Goal: Communication & Community: Participate in discussion

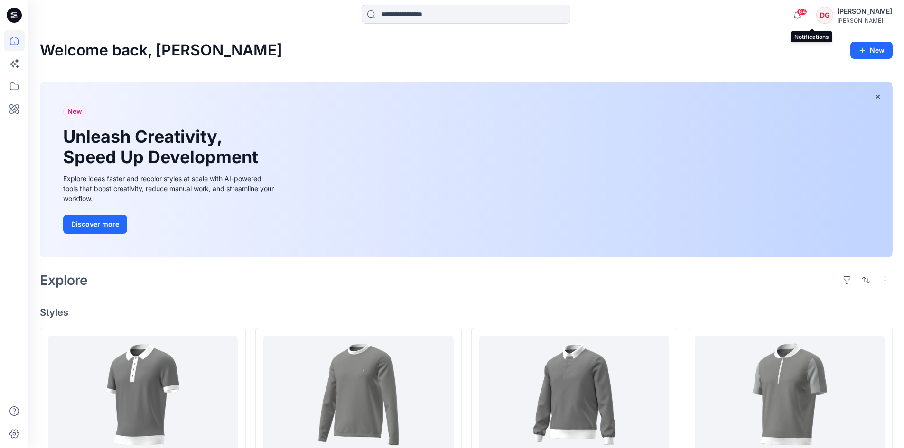
click at [807, 12] on span "64" at bounding box center [802, 12] width 10 height 8
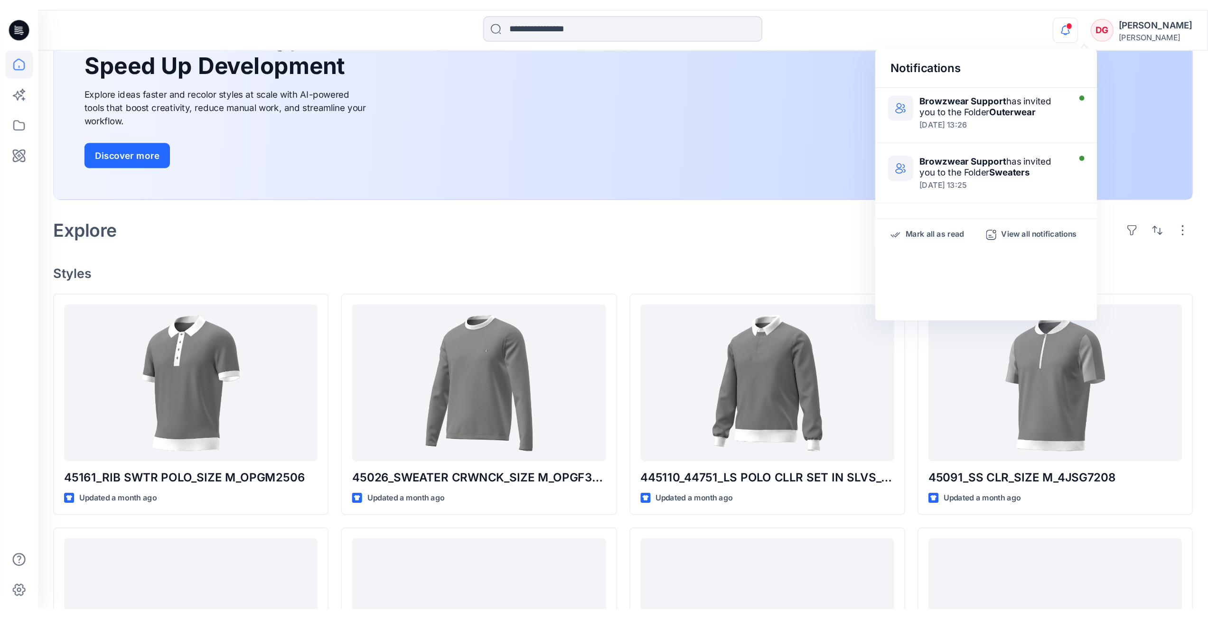
scroll to position [237, 0]
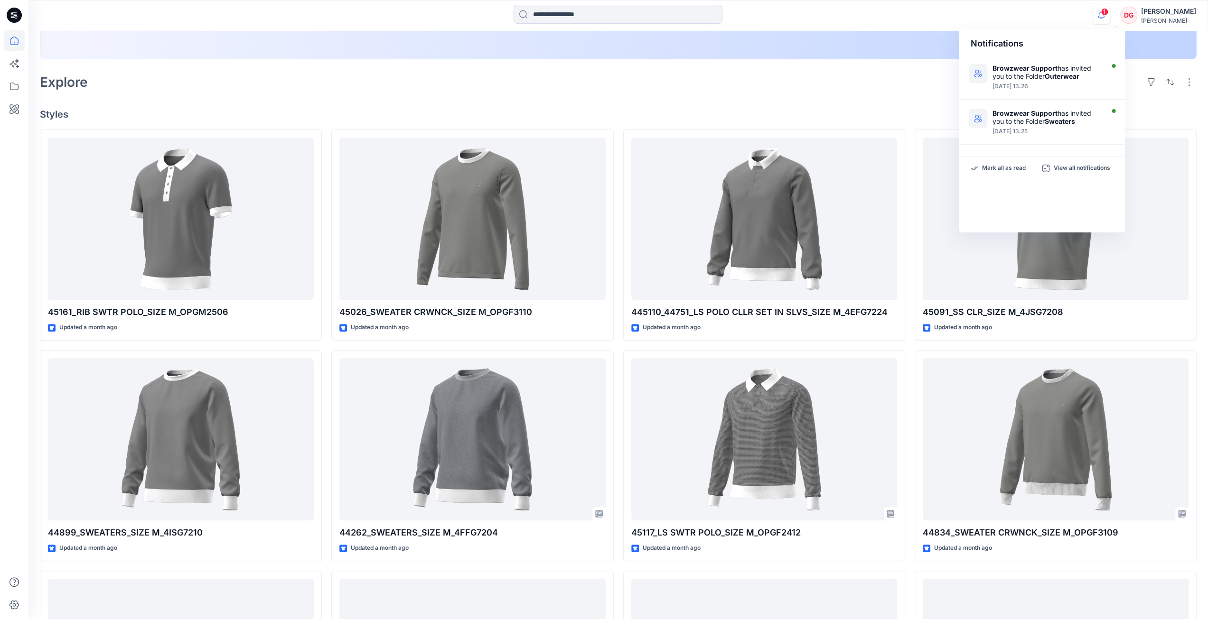
drag, startPoint x: 1115, startPoint y: 14, endPoint x: 1123, endPoint y: 25, distance: 13.2
click at [911, 14] on icon "button" at bounding box center [1101, 15] width 18 height 19
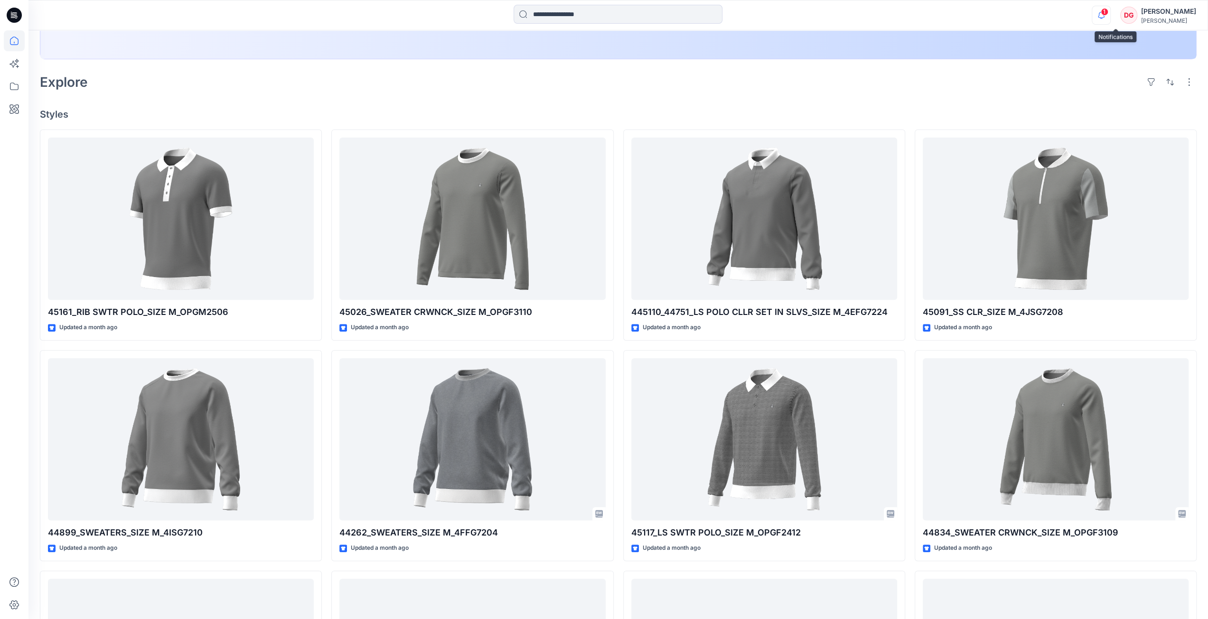
click at [911, 9] on icon "button" at bounding box center [1101, 15] width 18 height 19
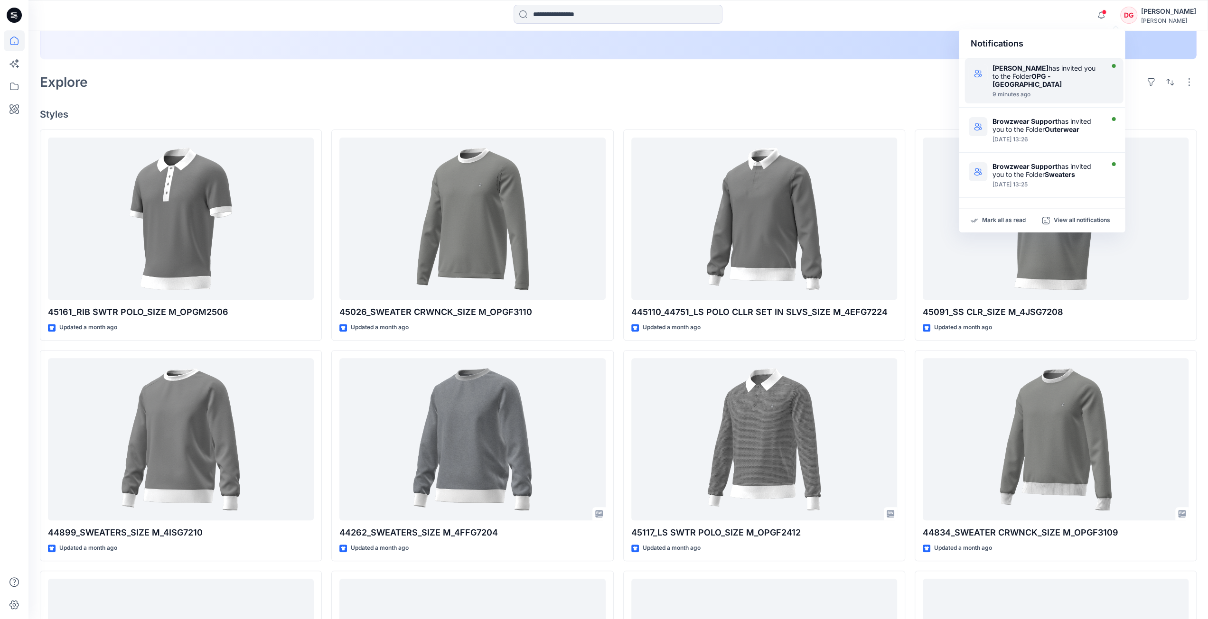
click at [911, 72] on div "[PERSON_NAME] has invited you to the Folder OPG - [GEOGRAPHIC_DATA]" at bounding box center [1046, 76] width 109 height 24
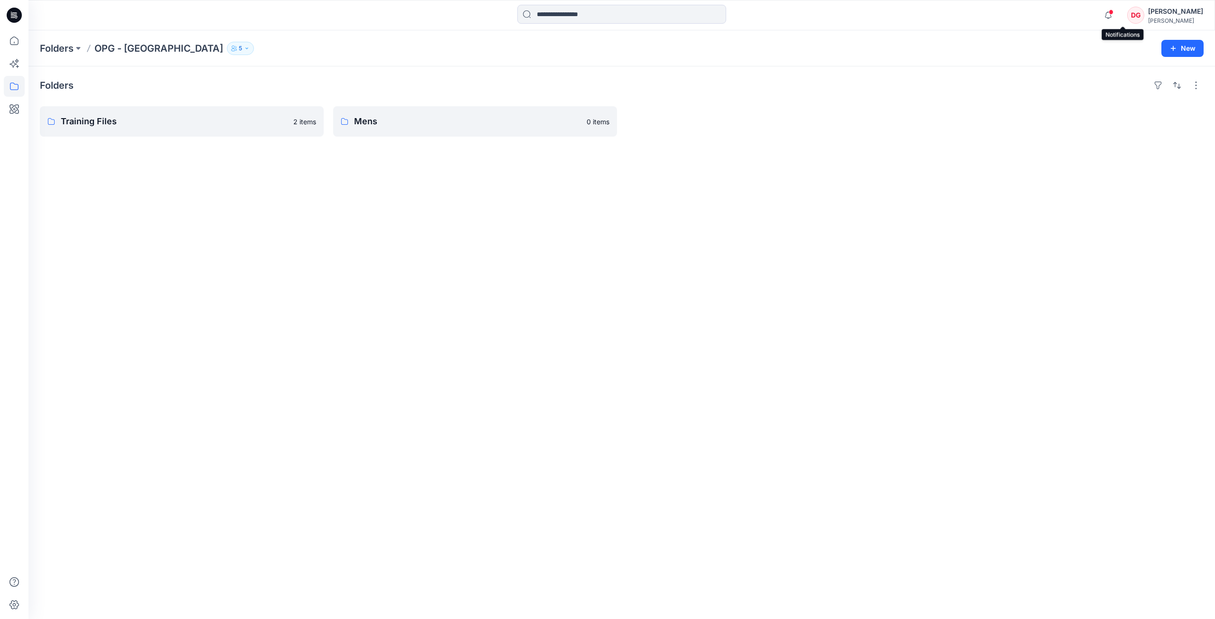
click at [911, 14] on span at bounding box center [1111, 11] width 5 height 5
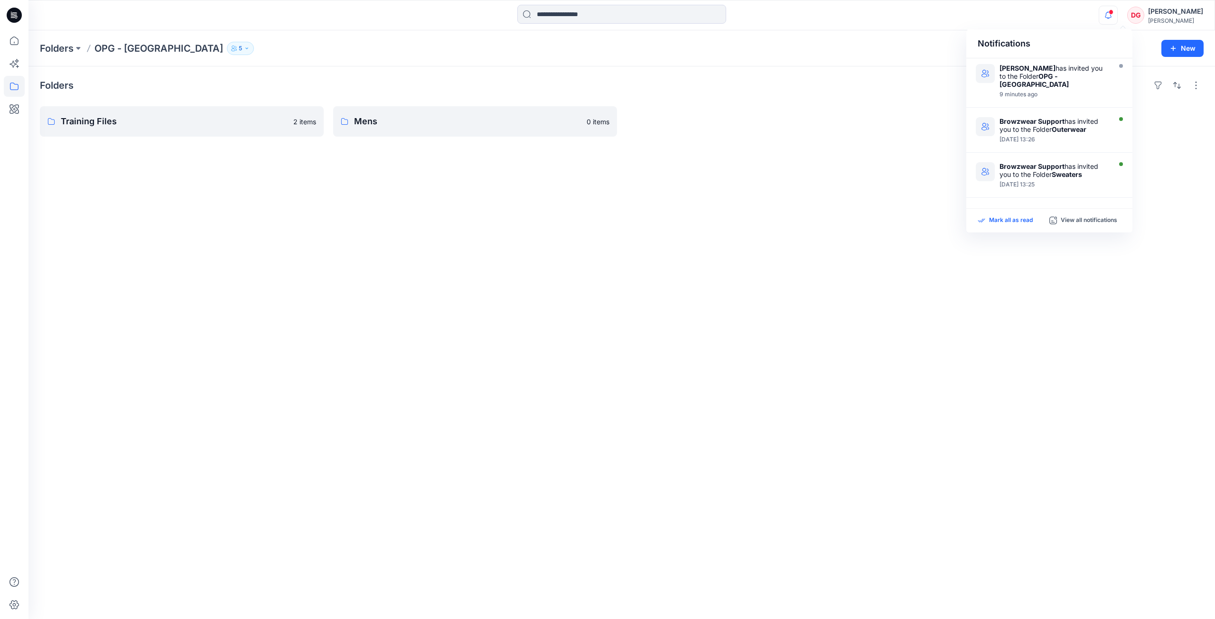
click at [911, 216] on p "Mark all as read" at bounding box center [1011, 220] width 44 height 9
click at [911, 18] on div "Notifications [PERSON_NAME] has invited you to the Folder OPG - NY 9 minutes ag…" at bounding box center [621, 15] width 1186 height 21
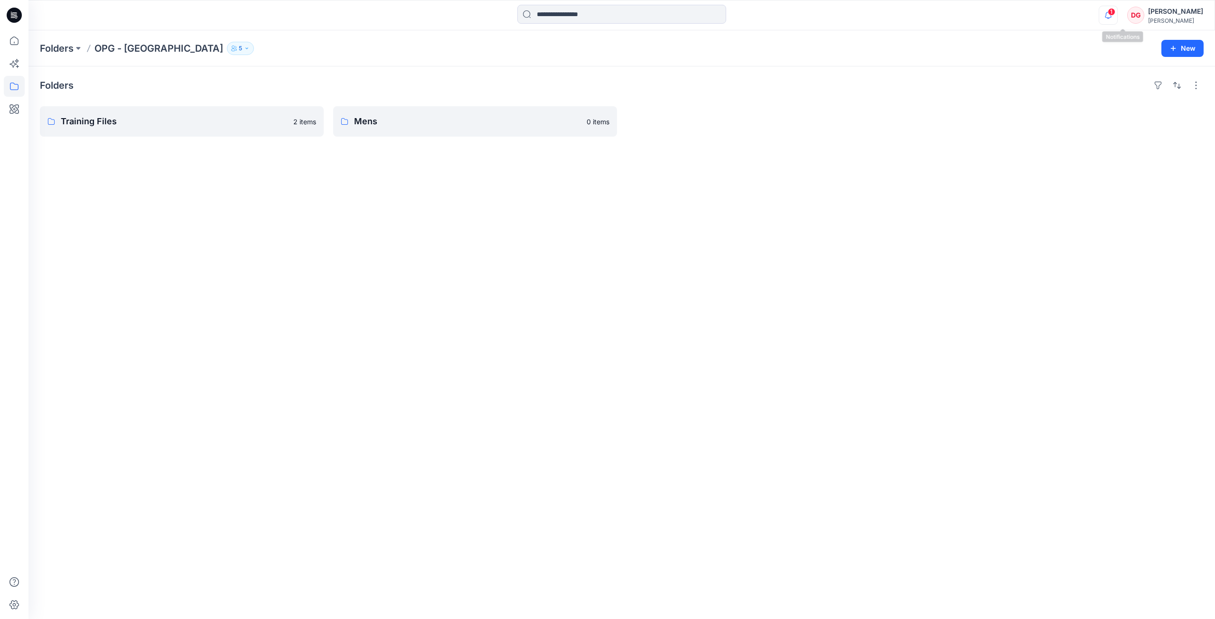
click at [911, 14] on icon "button" at bounding box center [1108, 15] width 18 height 19
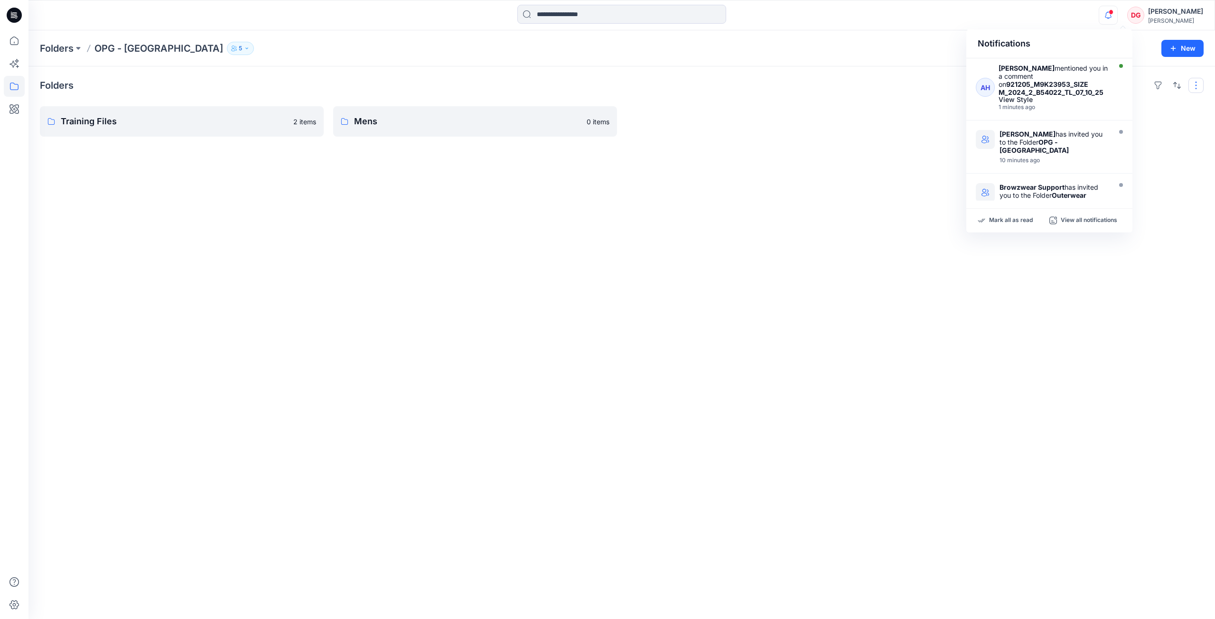
click at [911, 86] on button "button" at bounding box center [1195, 85] width 15 height 15
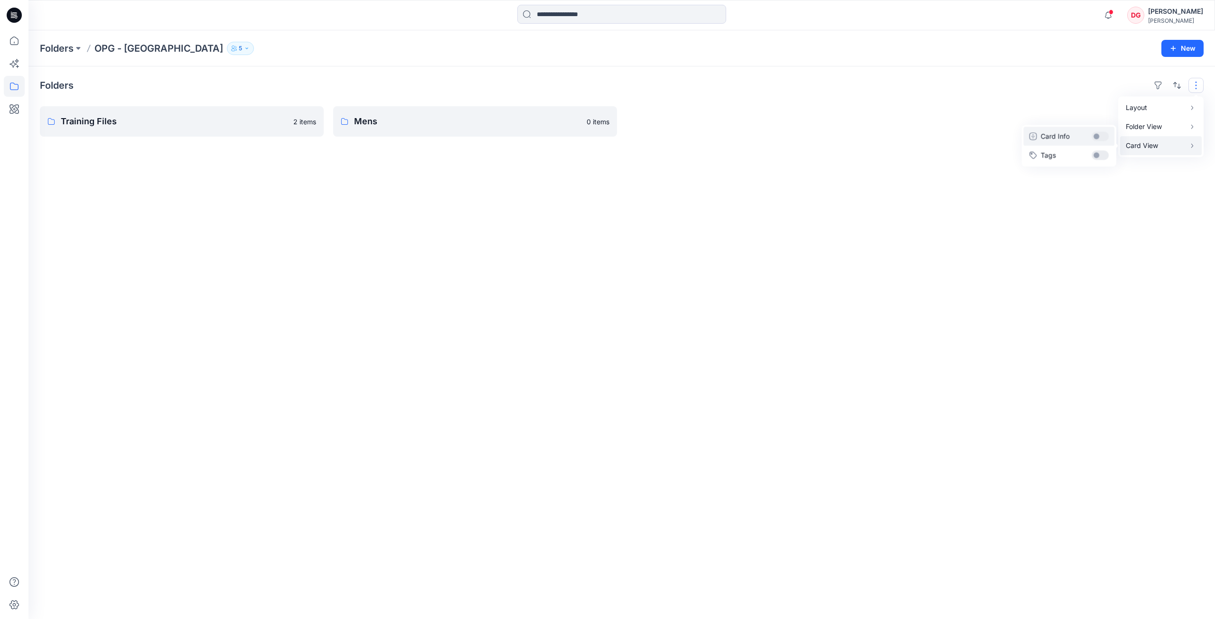
click at [911, 141] on button "Card Info" at bounding box center [1069, 136] width 91 height 19
click at [174, 129] on link "Training Files" at bounding box center [182, 121] width 284 height 30
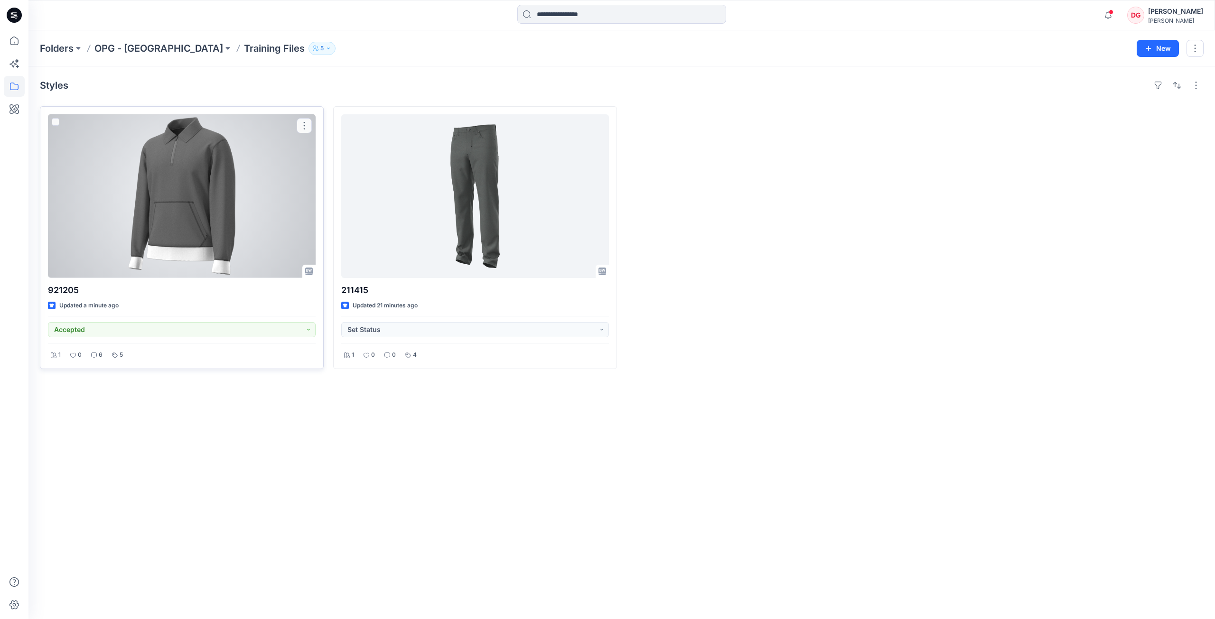
click at [228, 172] on div at bounding box center [182, 196] width 268 height 164
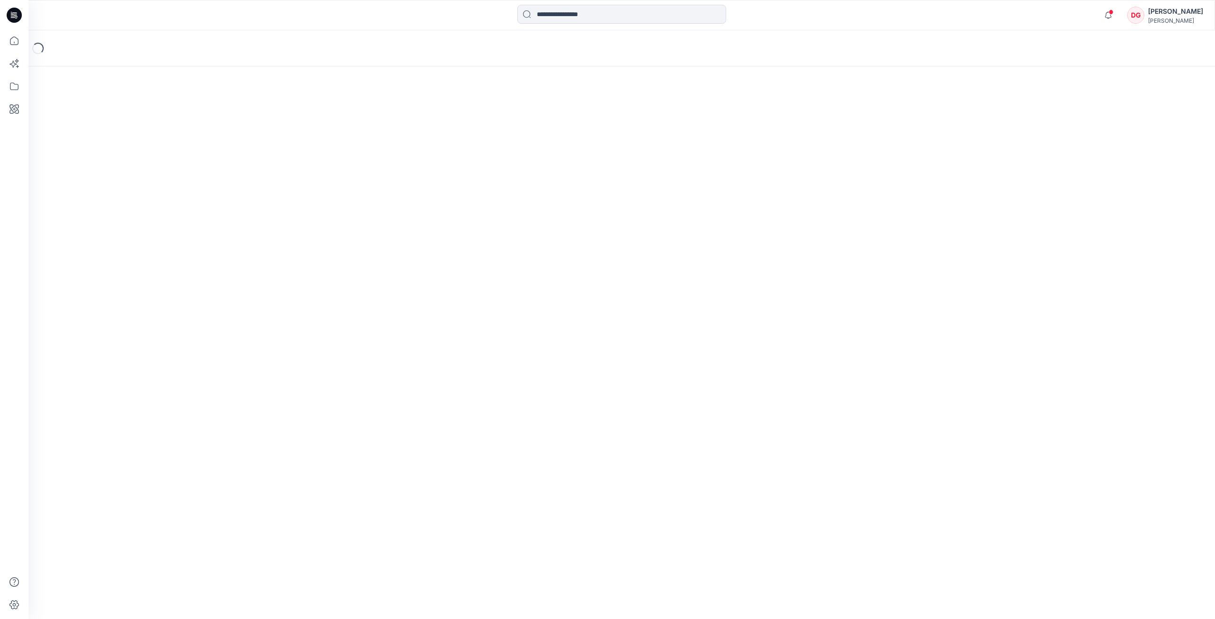
click at [228, 172] on div "Loading..." at bounding box center [621, 324] width 1186 height 589
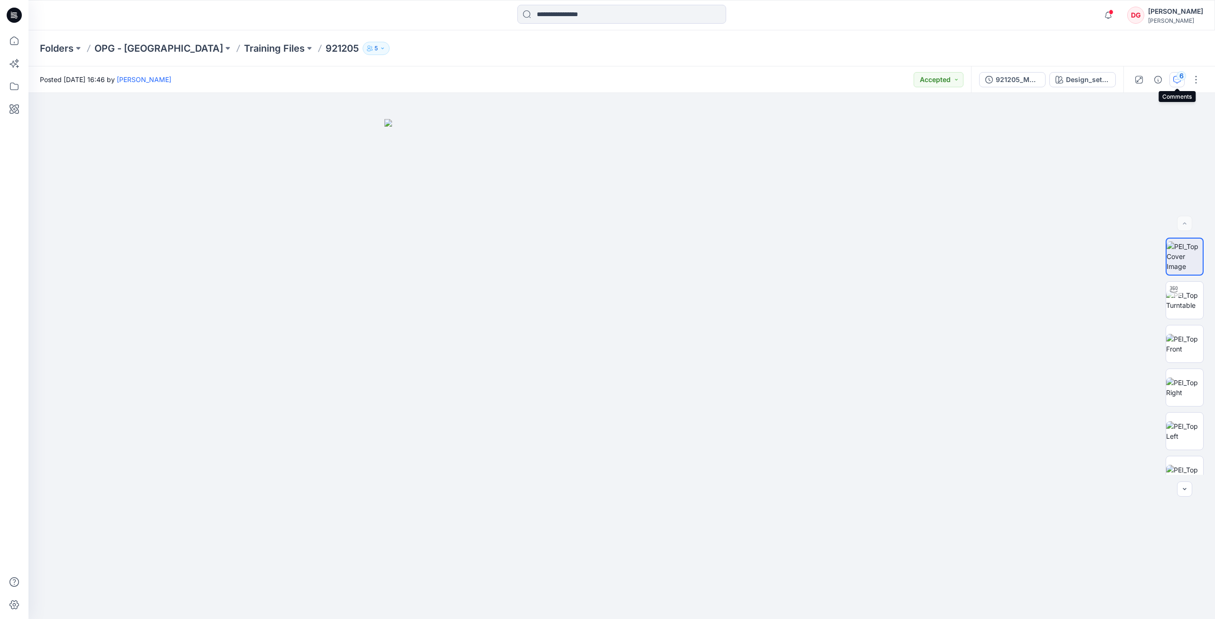
click at [911, 77] on icon "button" at bounding box center [1177, 80] width 8 height 8
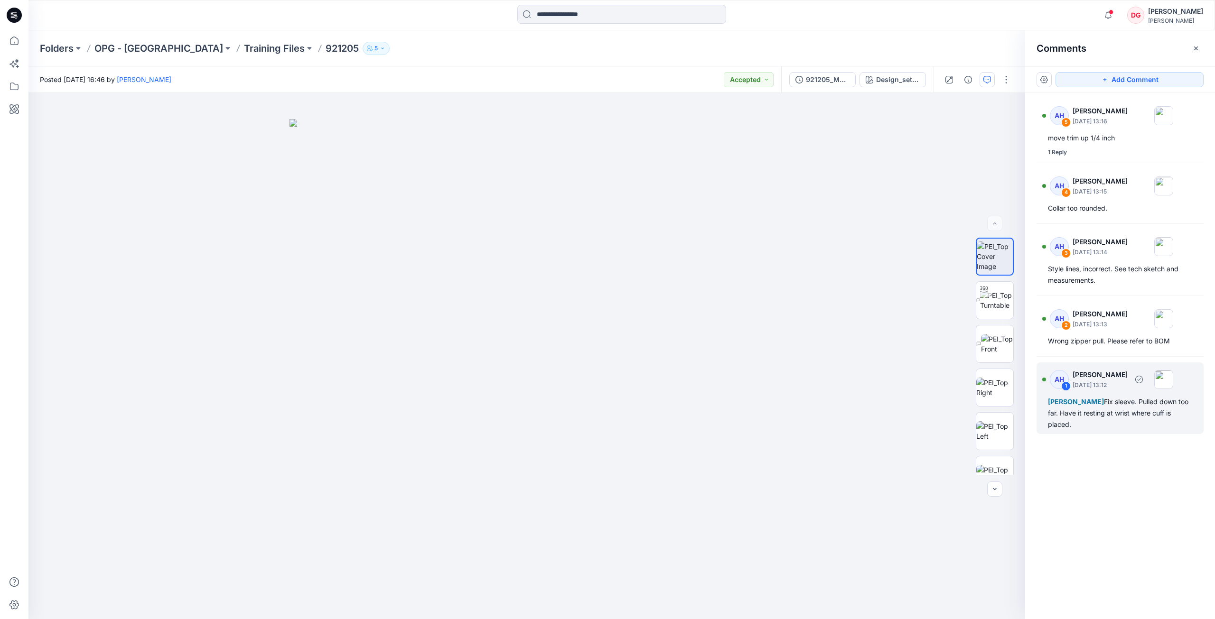
click at [911, 404] on div "[PERSON_NAME] Fix sleeve. Pulled down too far. Have it resting at wrist where c…" at bounding box center [1120, 413] width 144 height 34
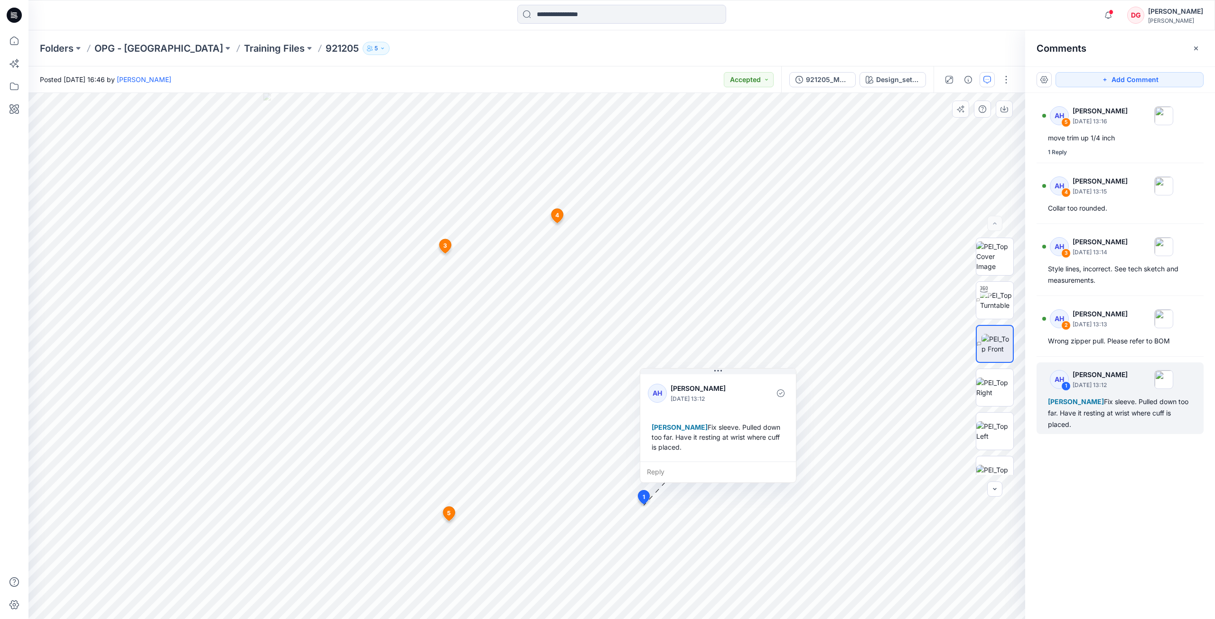
click at [674, 448] on div "Reply" at bounding box center [718, 472] width 156 height 21
click at [617, 448] on div "6 1 AH [PERSON_NAME] [DATE] 13:12 [PERSON_NAME] Fix sleeve. Pulled down too far…" at bounding box center [526, 356] width 997 height 526
click at [544, 448] on div "6 1 AH [PERSON_NAME] [DATE] 13:12 [PERSON_NAME] Fix sleeve. Pulled down too far…" at bounding box center [526, 356] width 997 height 526
type textarea "*****"
click at [772, 448] on button "Post" at bounding box center [775, 499] width 26 height 15
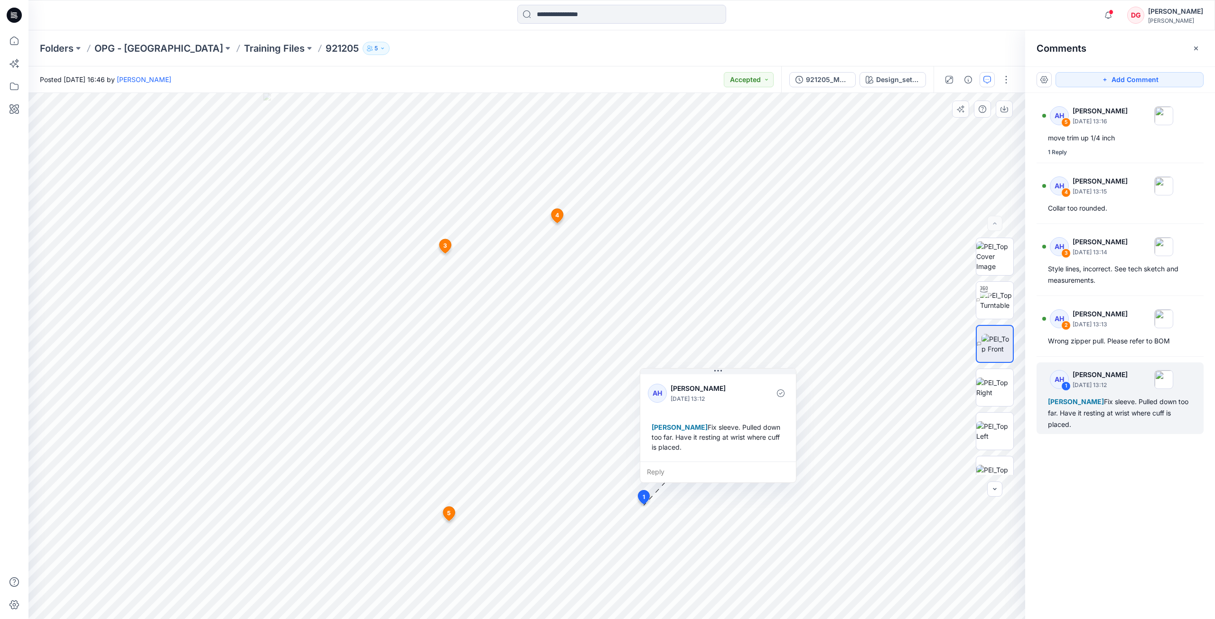
scroll to position [16, 0]
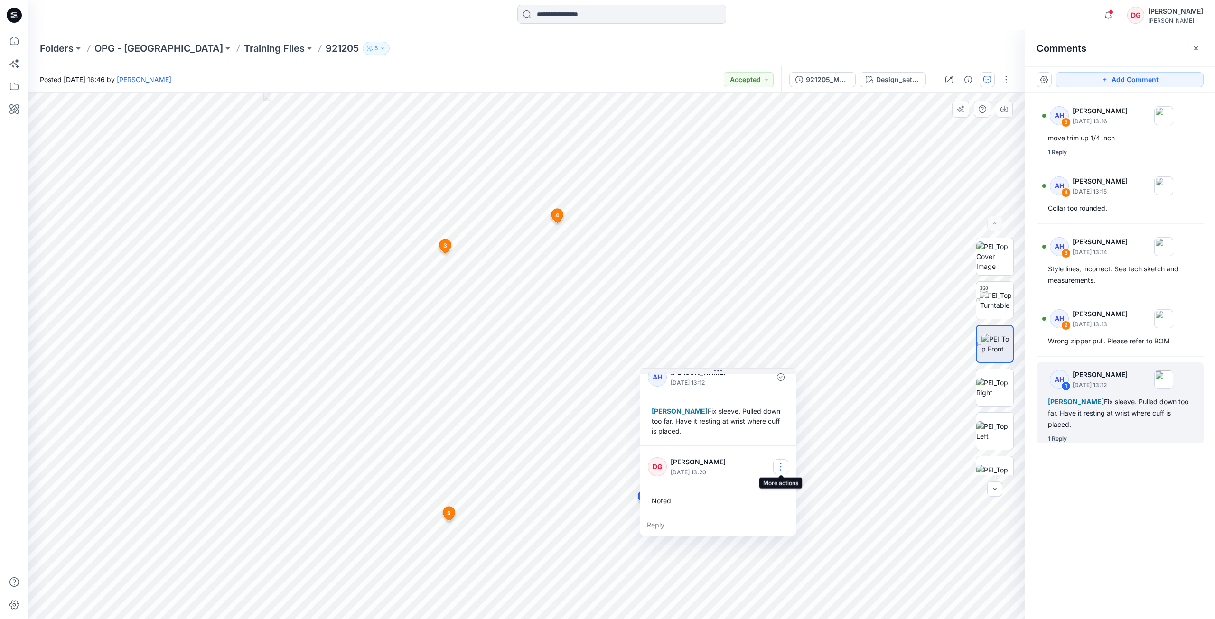
click at [782, 448] on button "button" at bounding box center [780, 466] width 15 height 15
click at [786, 448] on p "Edit comment" at bounding box center [783, 489] width 43 height 10
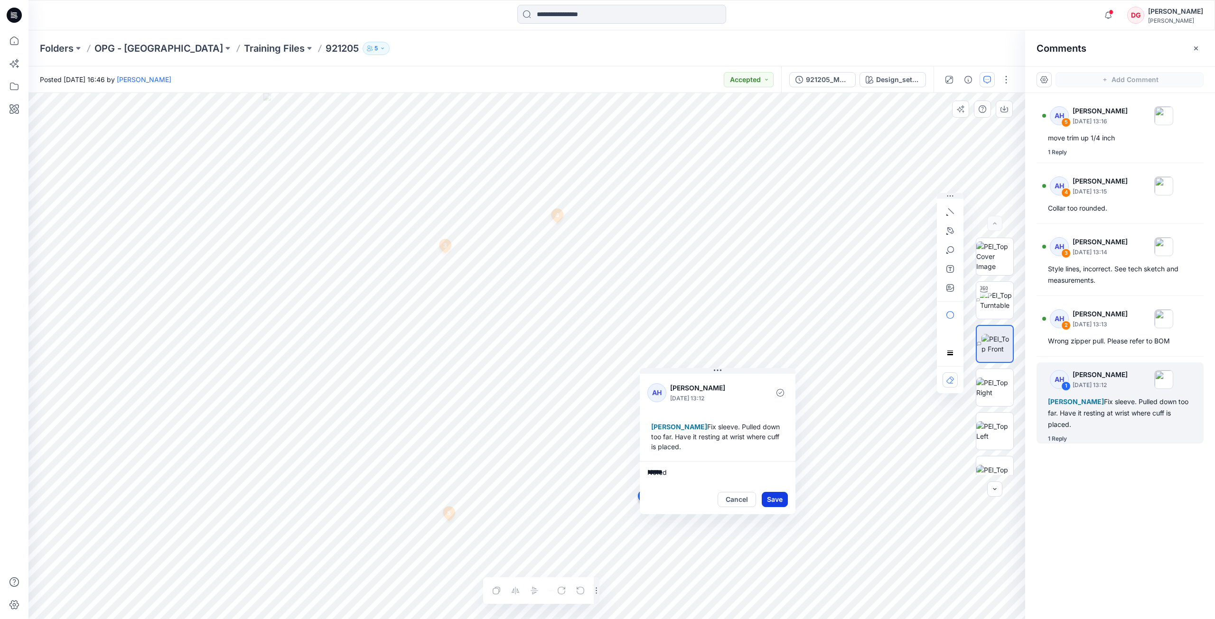
type textarea "*****"
click at [766, 448] on button "Save" at bounding box center [775, 499] width 26 height 15
click at [777, 448] on button "button" at bounding box center [780, 482] width 15 height 15
click at [782, 448] on p "Delete comment" at bounding box center [786, 530] width 49 height 10
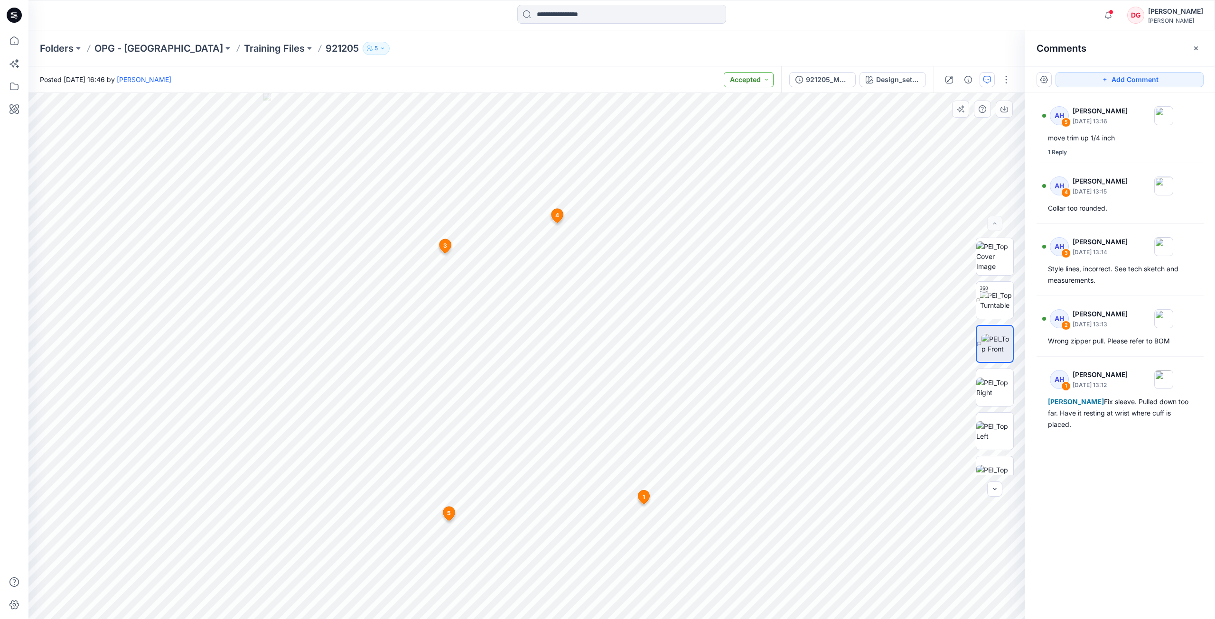
click at [755, 81] on button "Accepted" at bounding box center [749, 79] width 50 height 15
click at [19, 39] on icon at bounding box center [14, 40] width 21 height 21
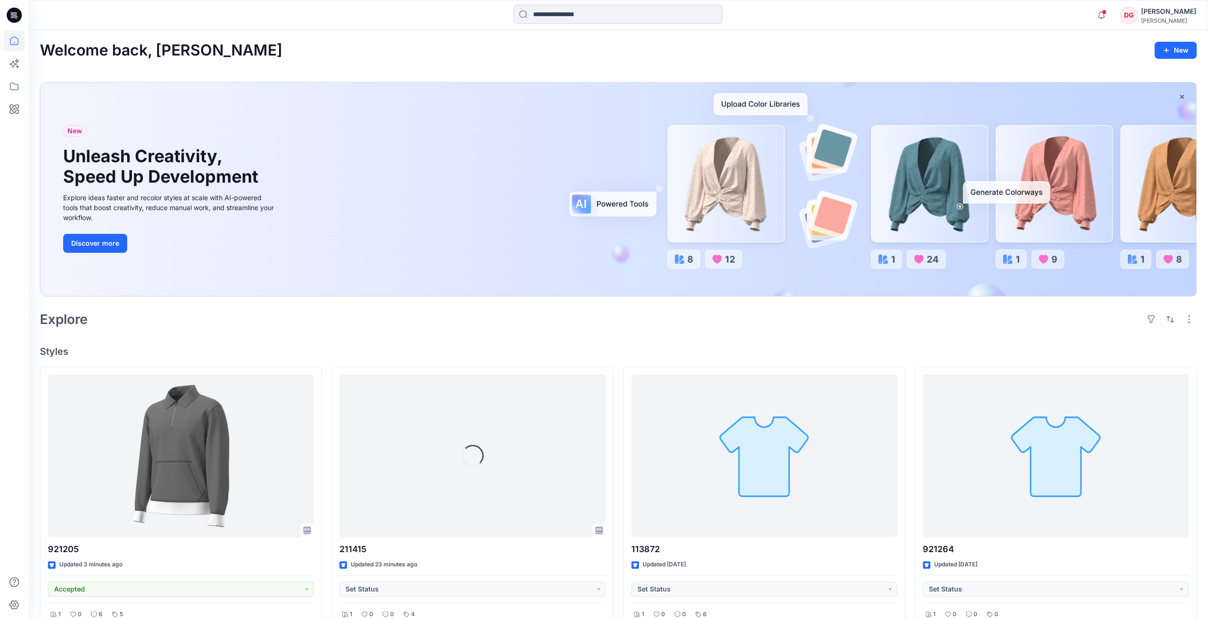
click at [570, 17] on input at bounding box center [617, 14] width 209 height 19
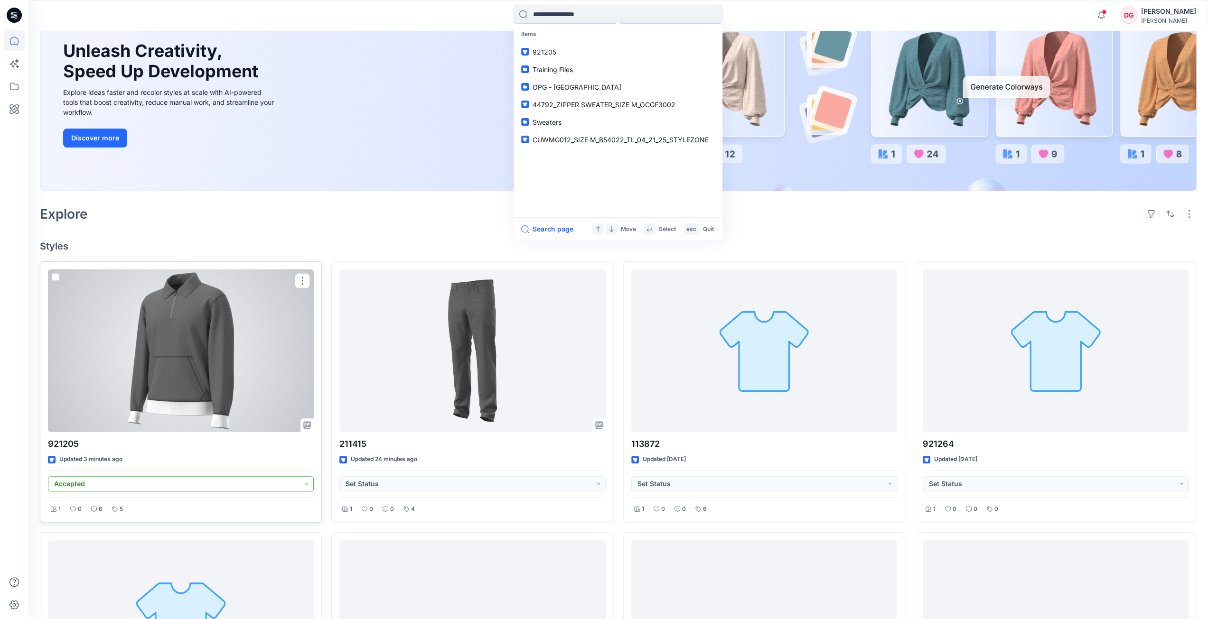
scroll to position [237, 0]
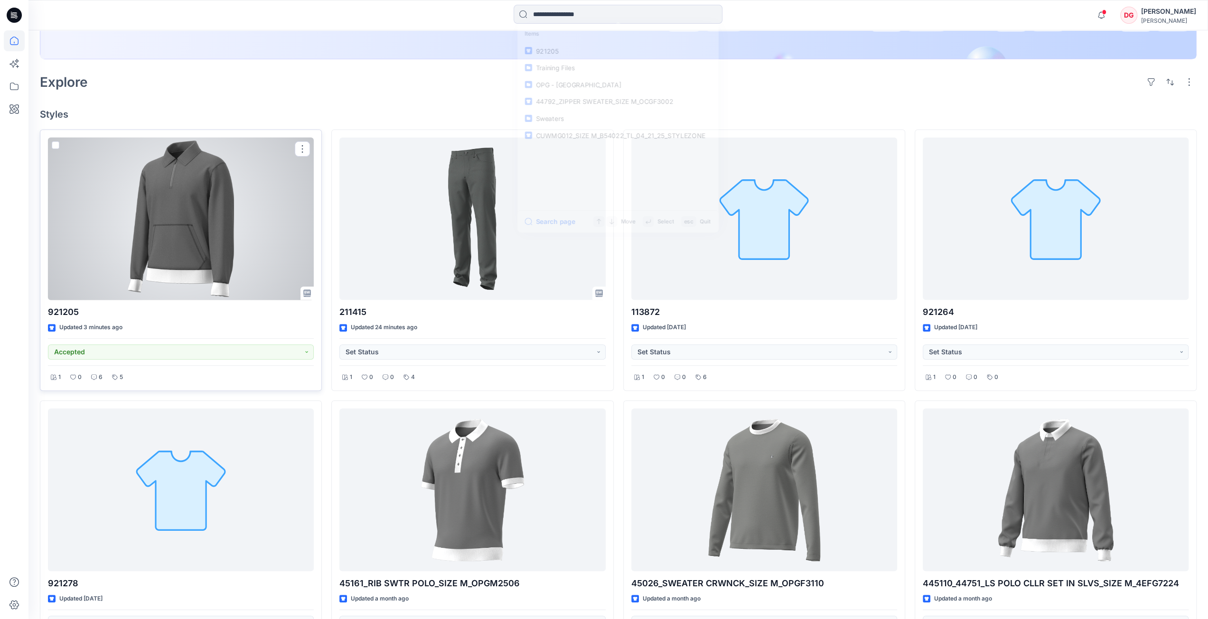
click at [242, 257] on div at bounding box center [181, 219] width 266 height 163
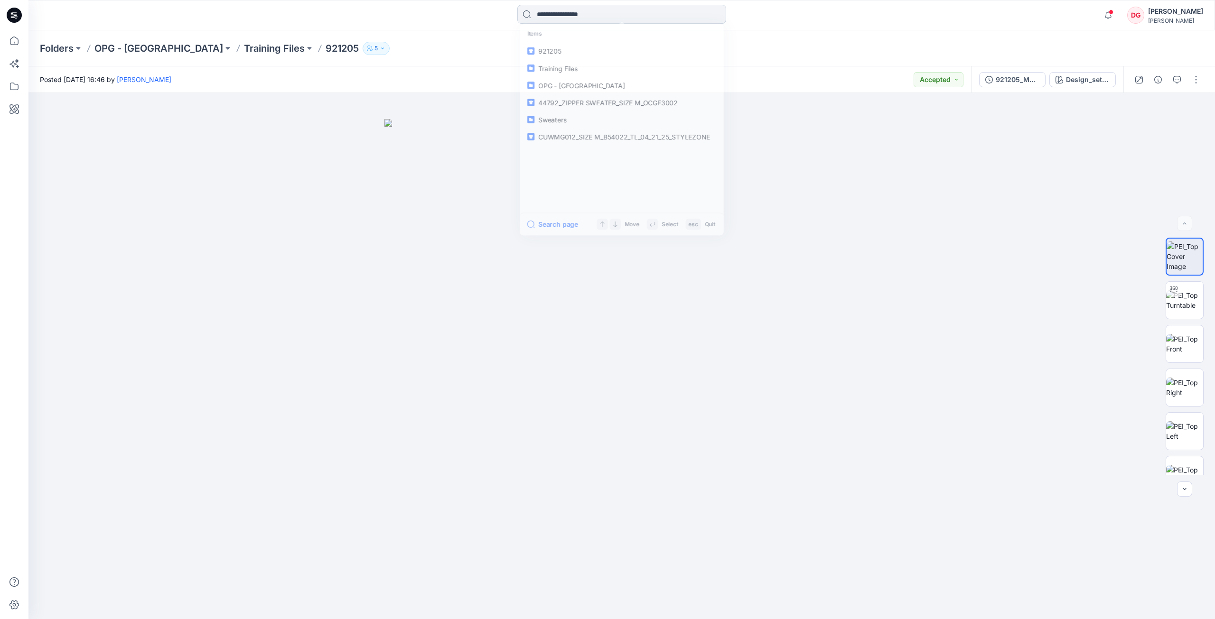
click at [581, 18] on input at bounding box center [621, 14] width 209 height 19
click at [11, 49] on icon at bounding box center [14, 40] width 21 height 21
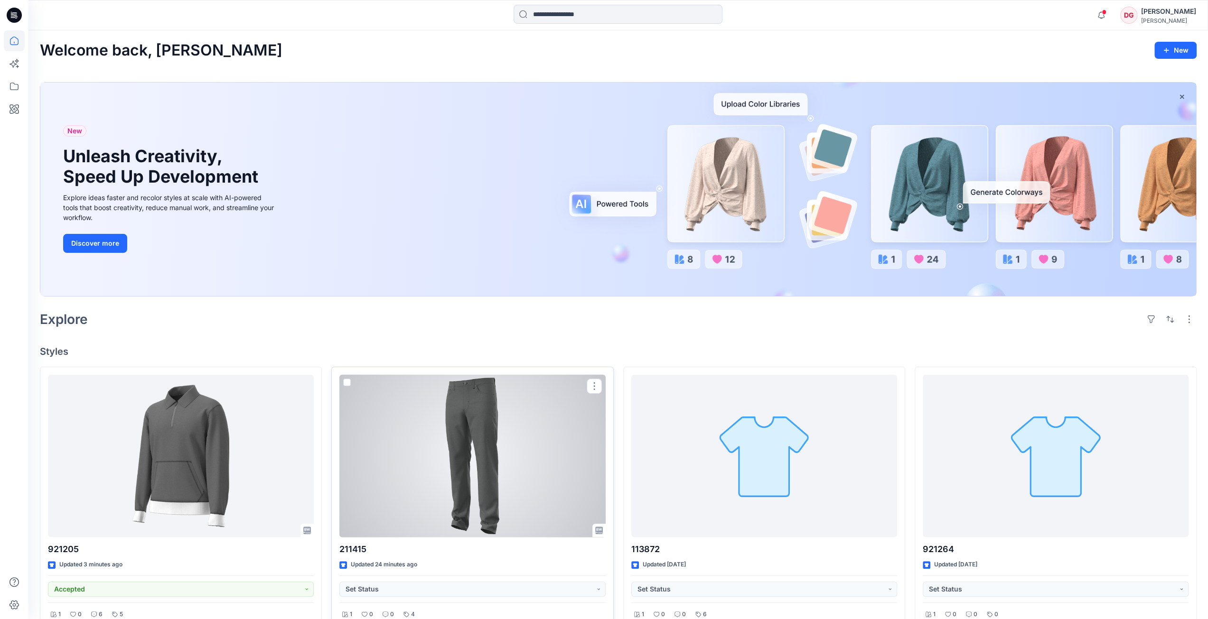
click at [448, 448] on div at bounding box center [472, 456] width 266 height 163
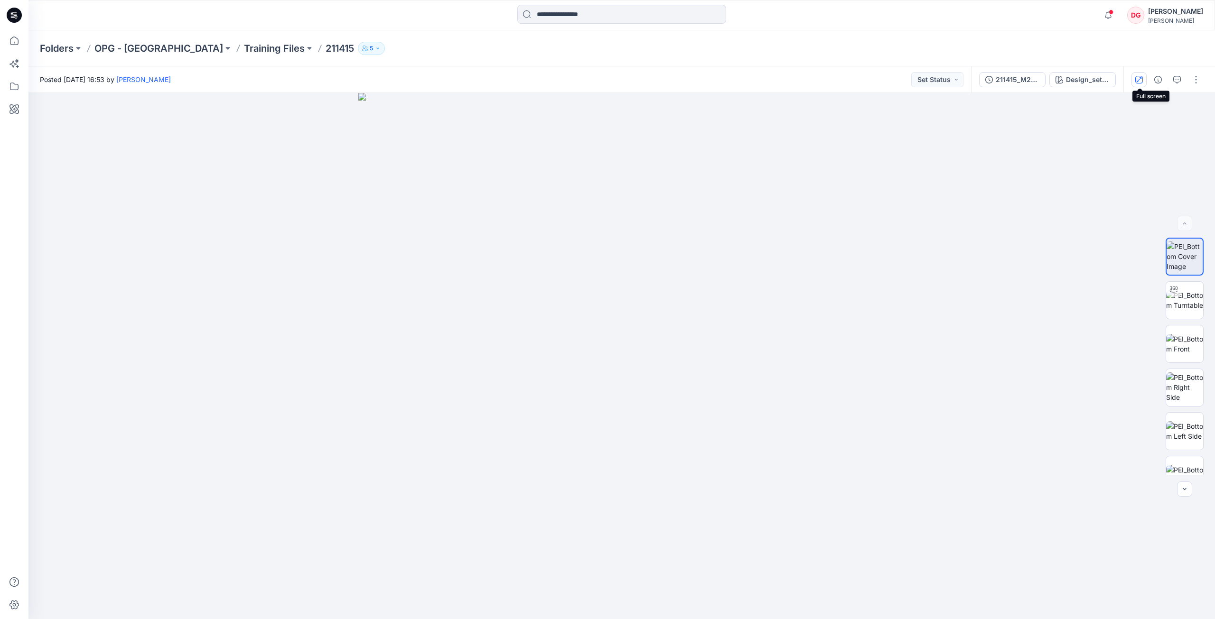
click at [911, 76] on icon "button" at bounding box center [1139, 80] width 8 height 8
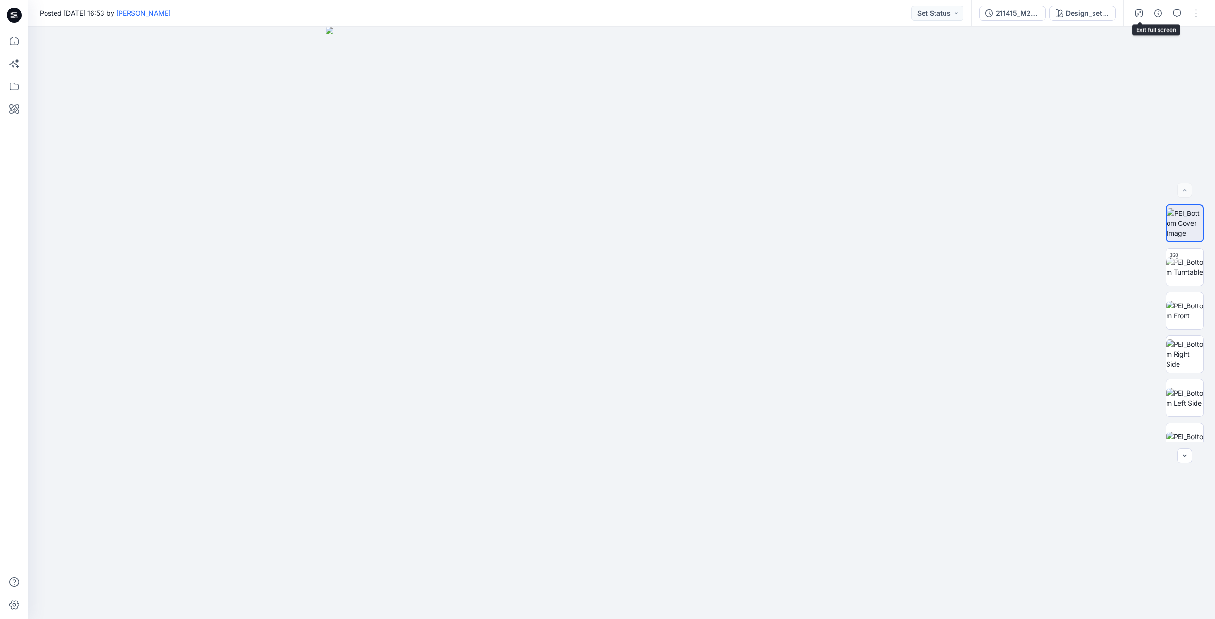
click at [911, 17] on button "button" at bounding box center [1138, 13] width 15 height 15
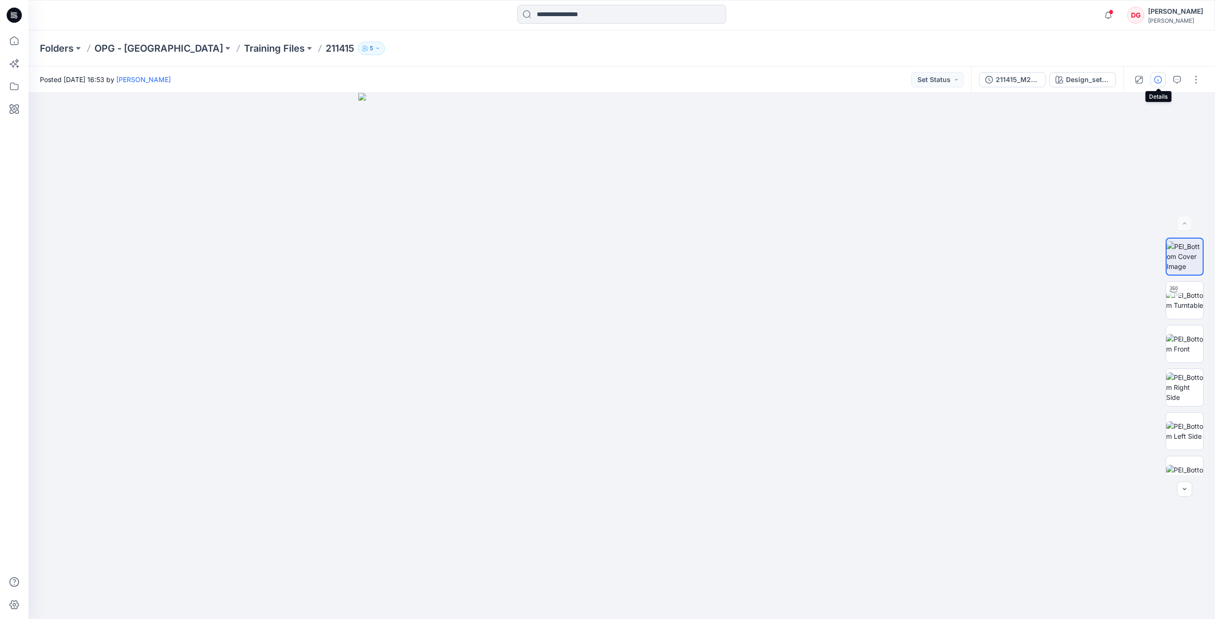
click at [911, 79] on button "button" at bounding box center [1157, 79] width 15 height 15
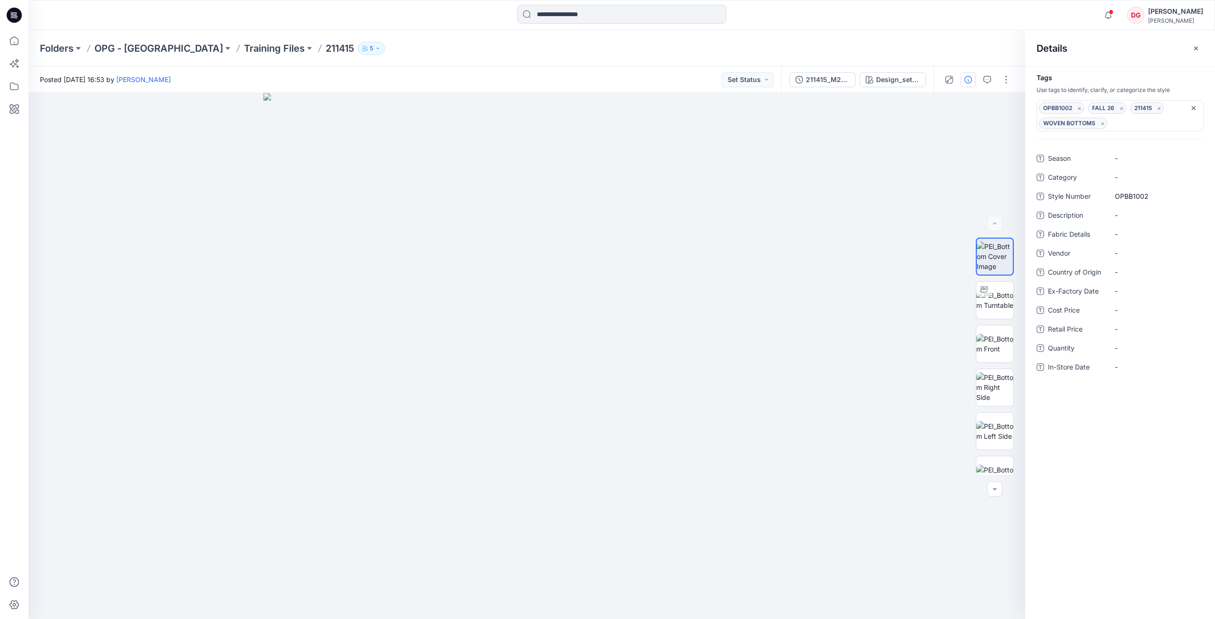
click at [911, 15] on div "DG" at bounding box center [1135, 15] width 17 height 17
click at [911, 90] on p "Profile" at bounding box center [1087, 87] width 19 height 18
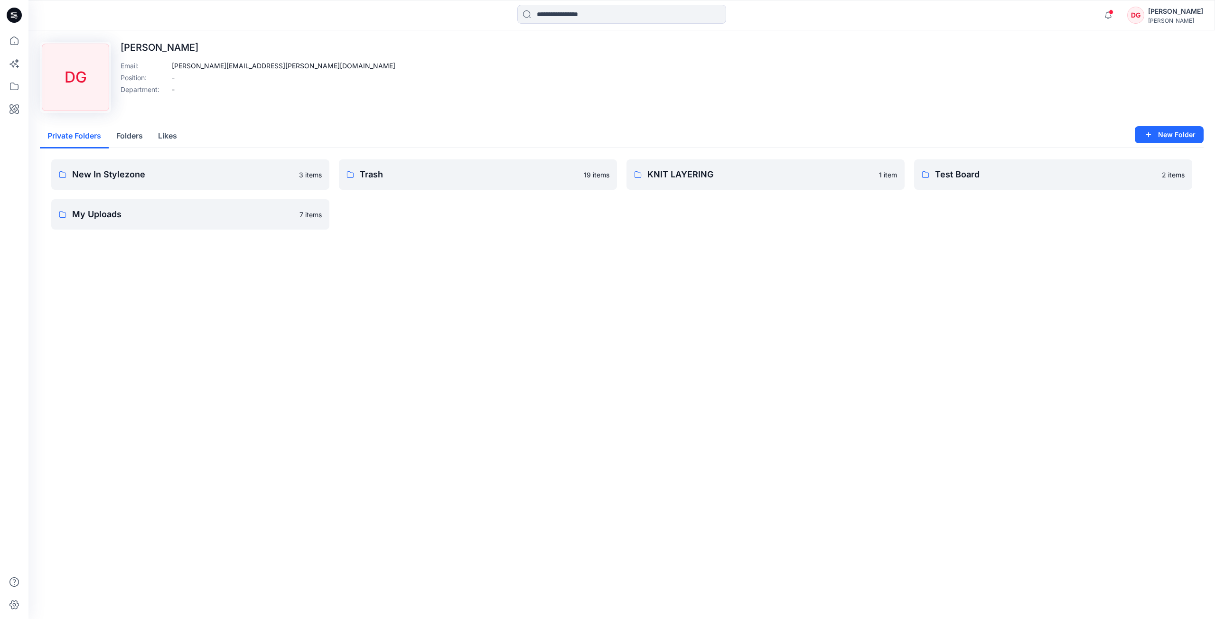
click at [911, 17] on div "[PERSON_NAME]" at bounding box center [1175, 11] width 55 height 11
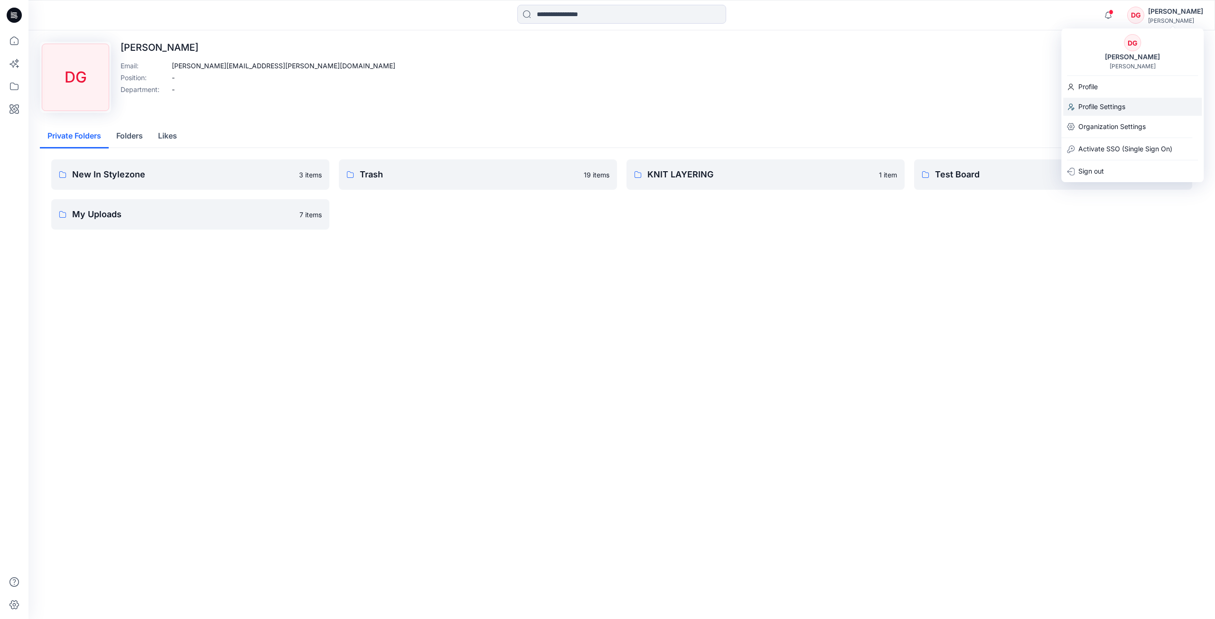
click at [911, 107] on p "Profile Settings" at bounding box center [1101, 107] width 47 height 18
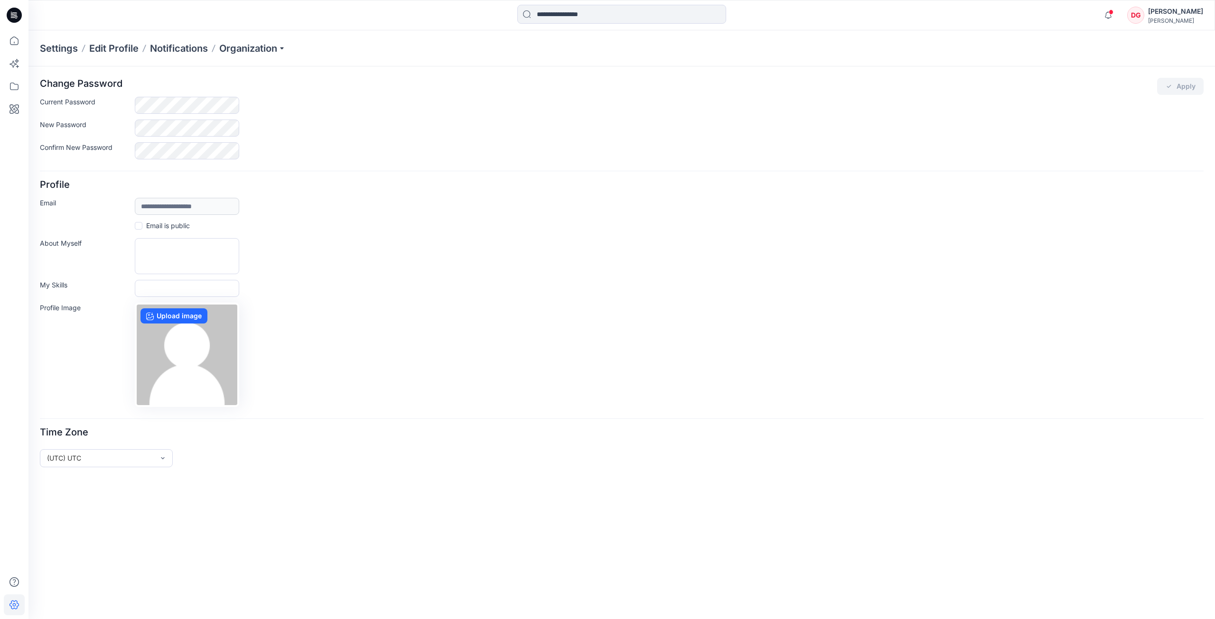
click at [911, 13] on div "DG" at bounding box center [1135, 15] width 17 height 17
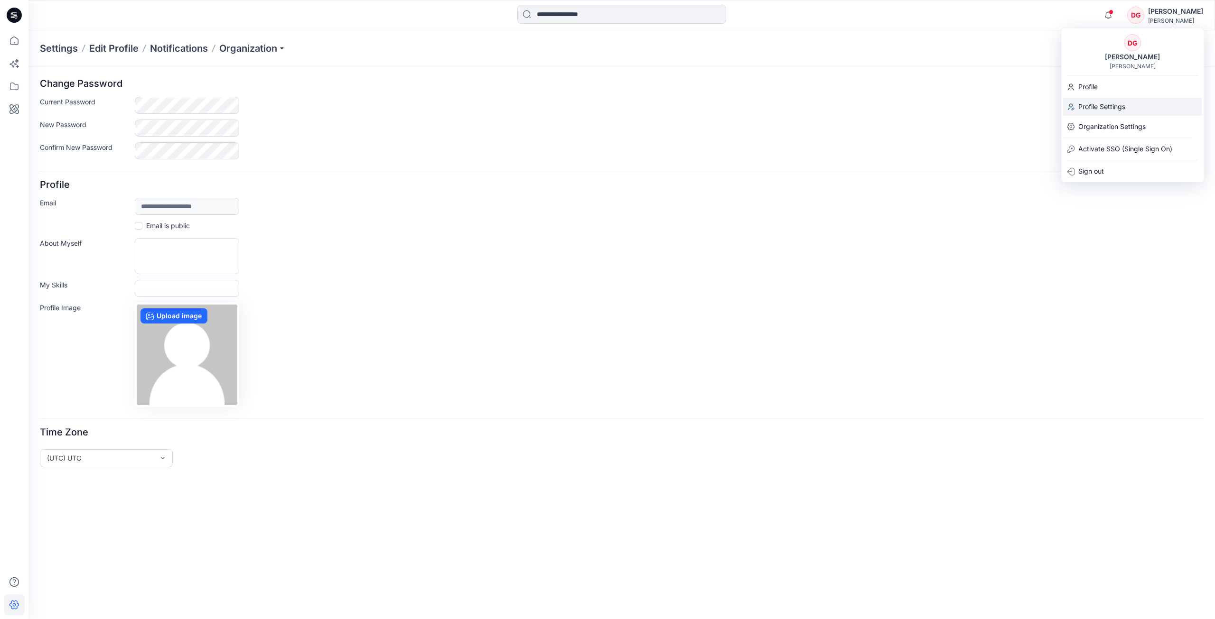
click at [911, 105] on p "Profile Settings" at bounding box center [1101, 107] width 47 height 18
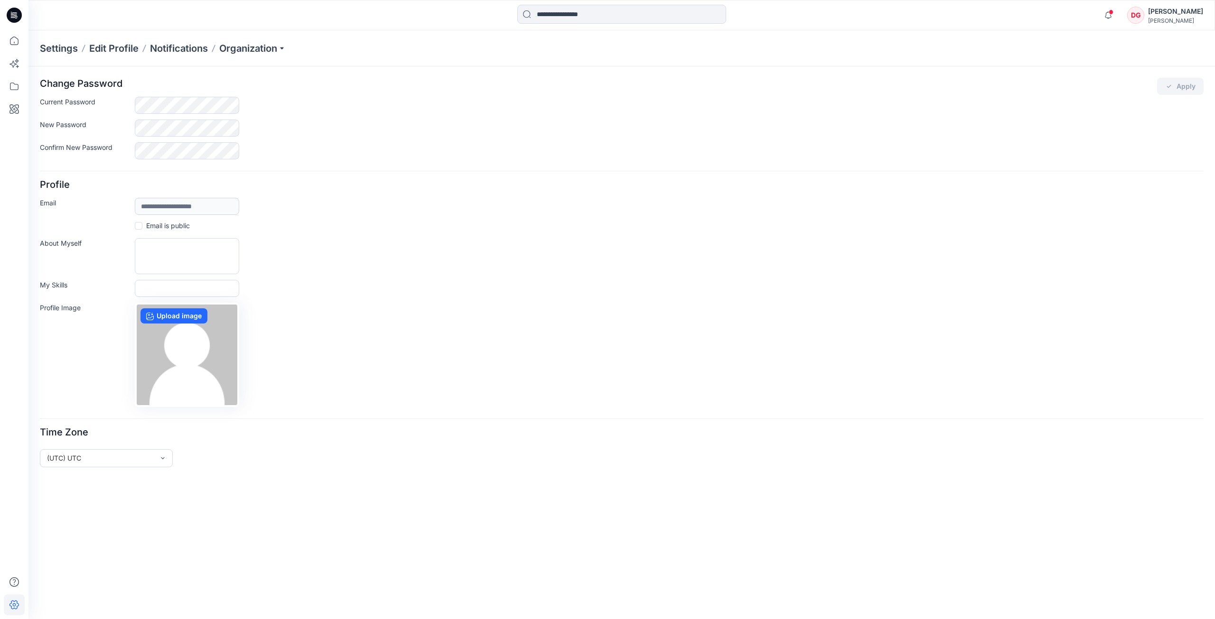
click at [911, 16] on div "DG" at bounding box center [1135, 15] width 17 height 17
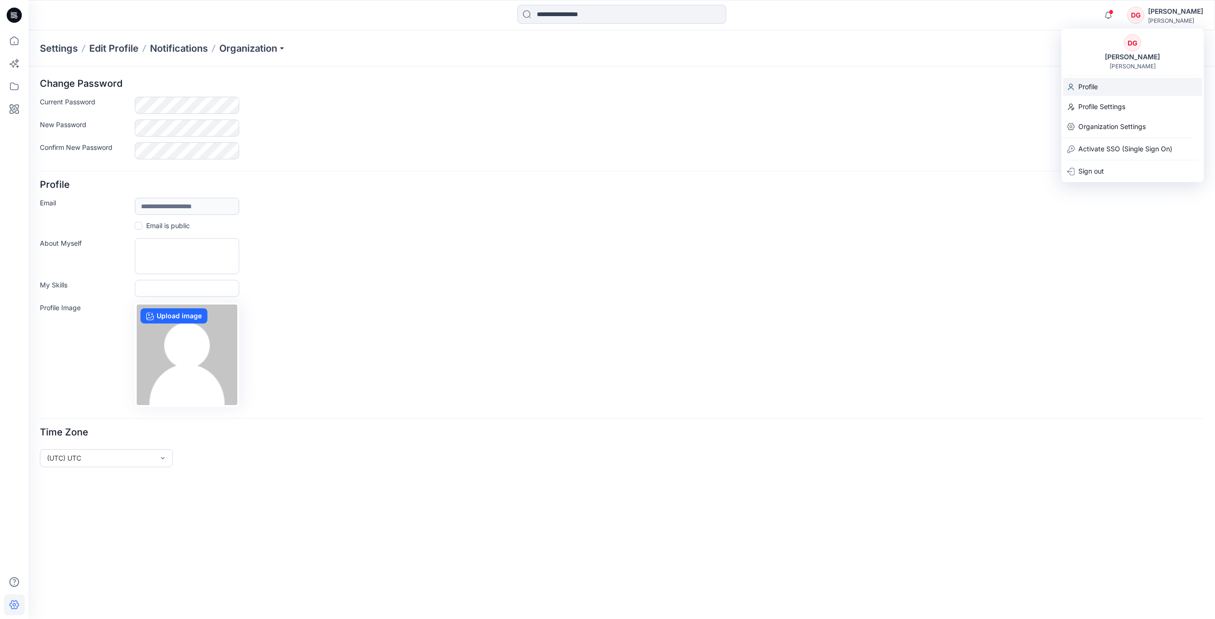
click at [911, 86] on p "Profile" at bounding box center [1087, 87] width 19 height 18
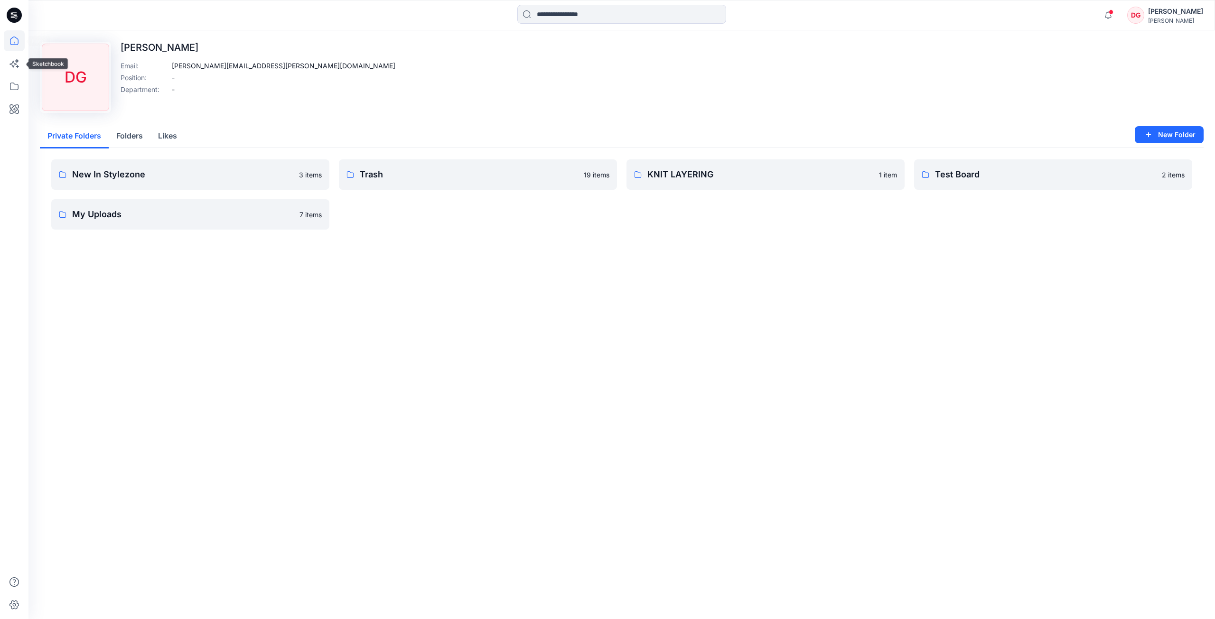
click at [15, 41] on icon at bounding box center [14, 40] width 21 height 21
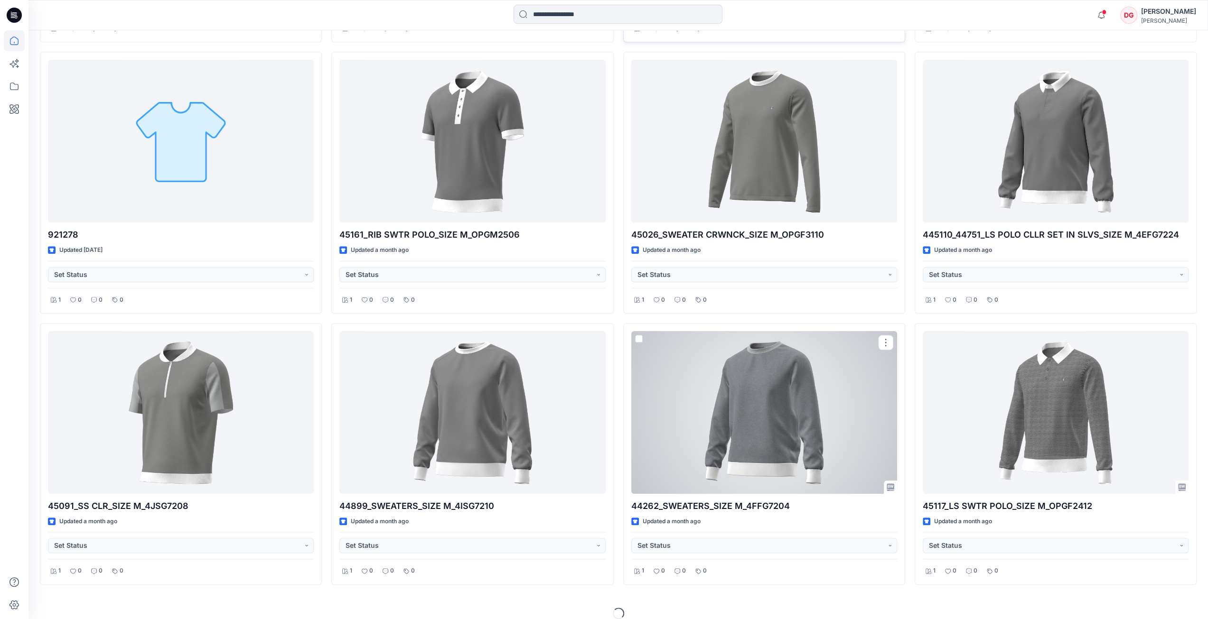
scroll to position [595, 0]
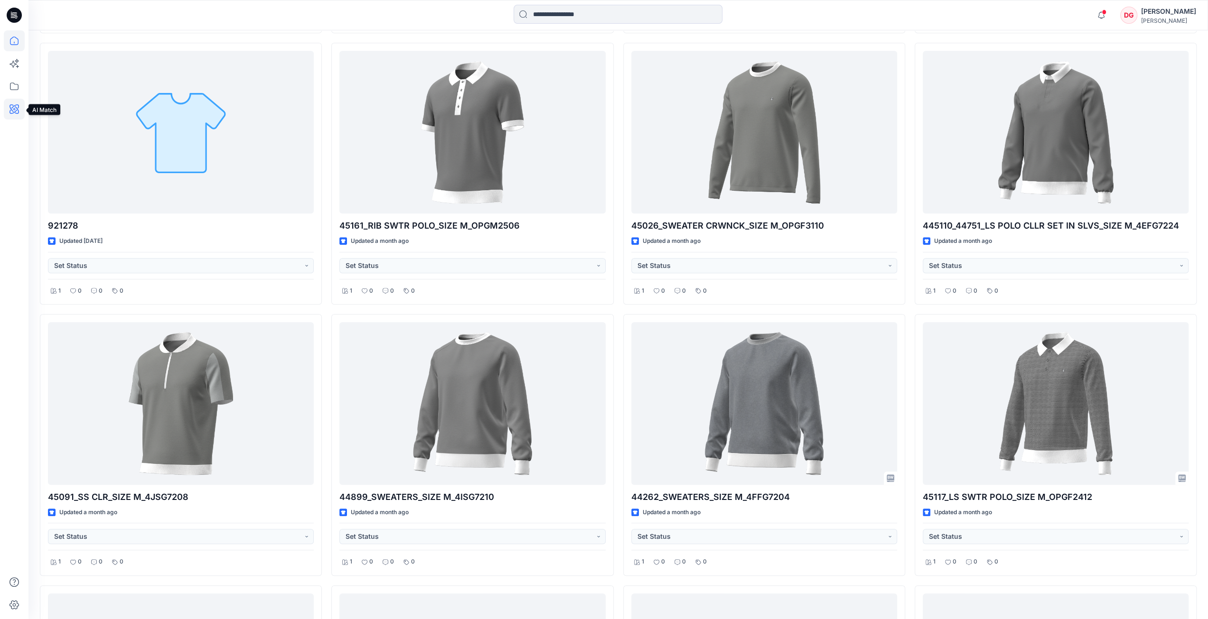
click at [17, 103] on icon at bounding box center [14, 109] width 21 height 21
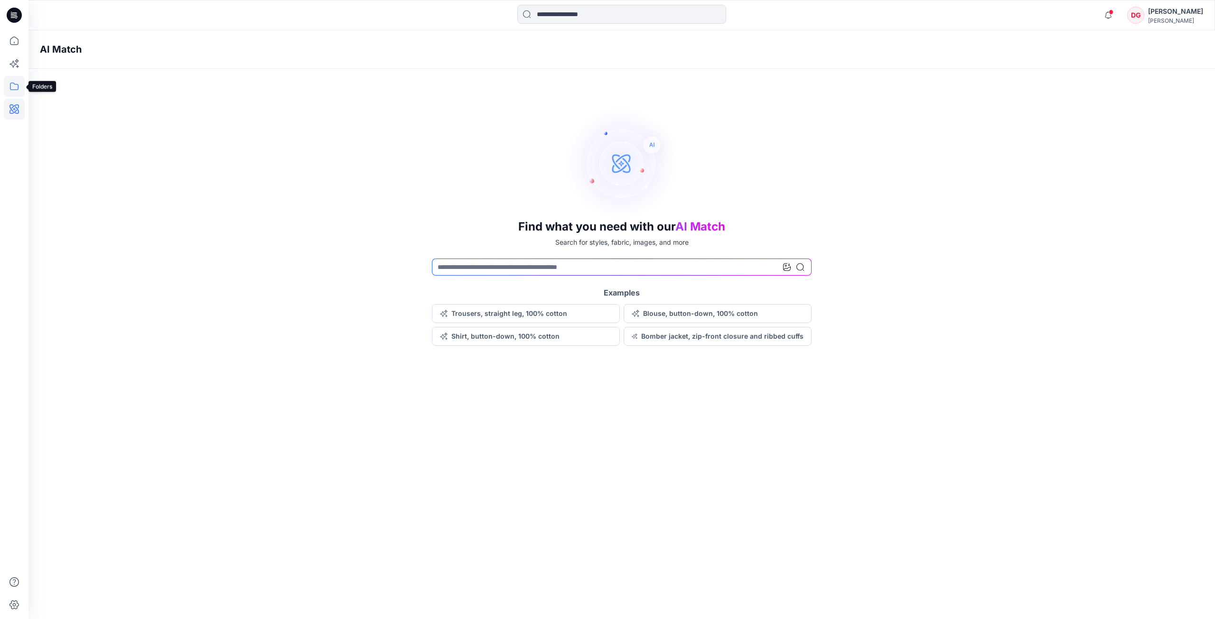
click at [18, 86] on icon at bounding box center [14, 87] width 9 height 8
click at [135, 15] on icon at bounding box center [136, 16] width 15 height 16
click at [18, 85] on icon at bounding box center [14, 86] width 21 height 21
click at [14, 41] on icon at bounding box center [14, 40] width 21 height 21
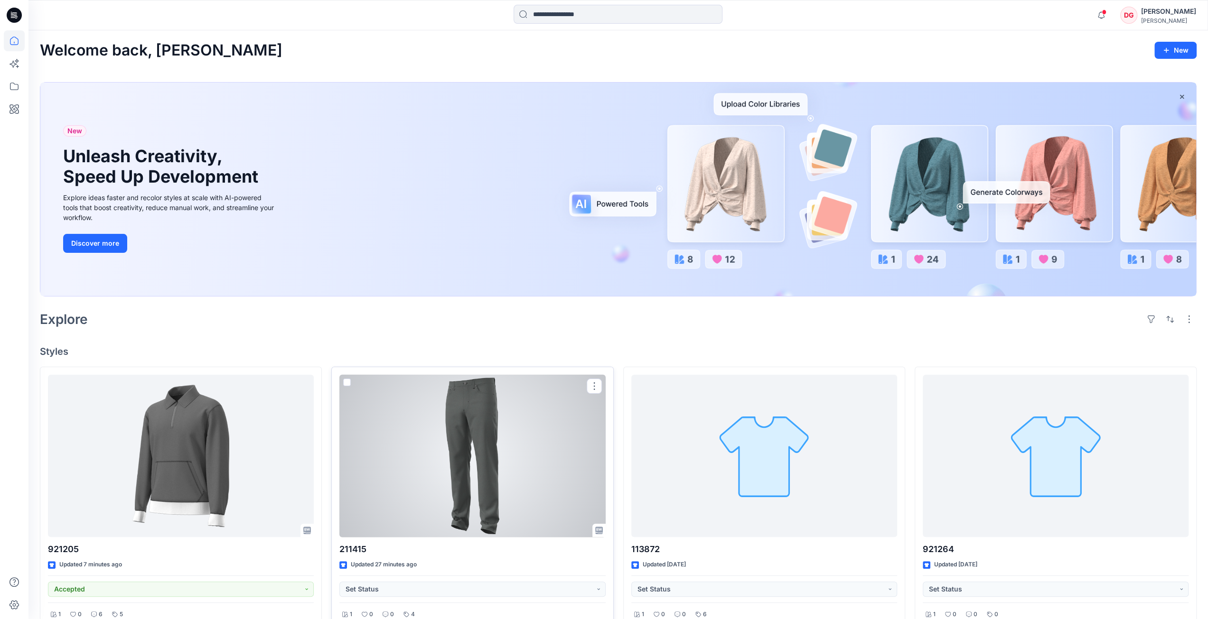
click at [487, 448] on div at bounding box center [472, 456] width 266 height 163
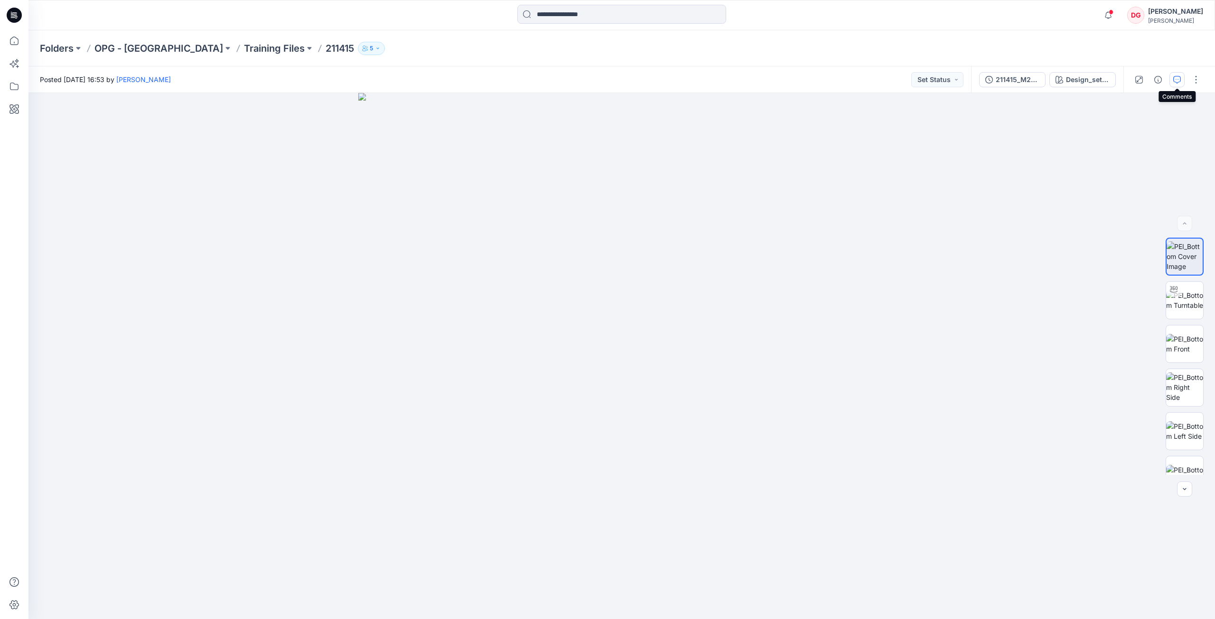
click at [911, 76] on icon "button" at bounding box center [1177, 80] width 8 height 8
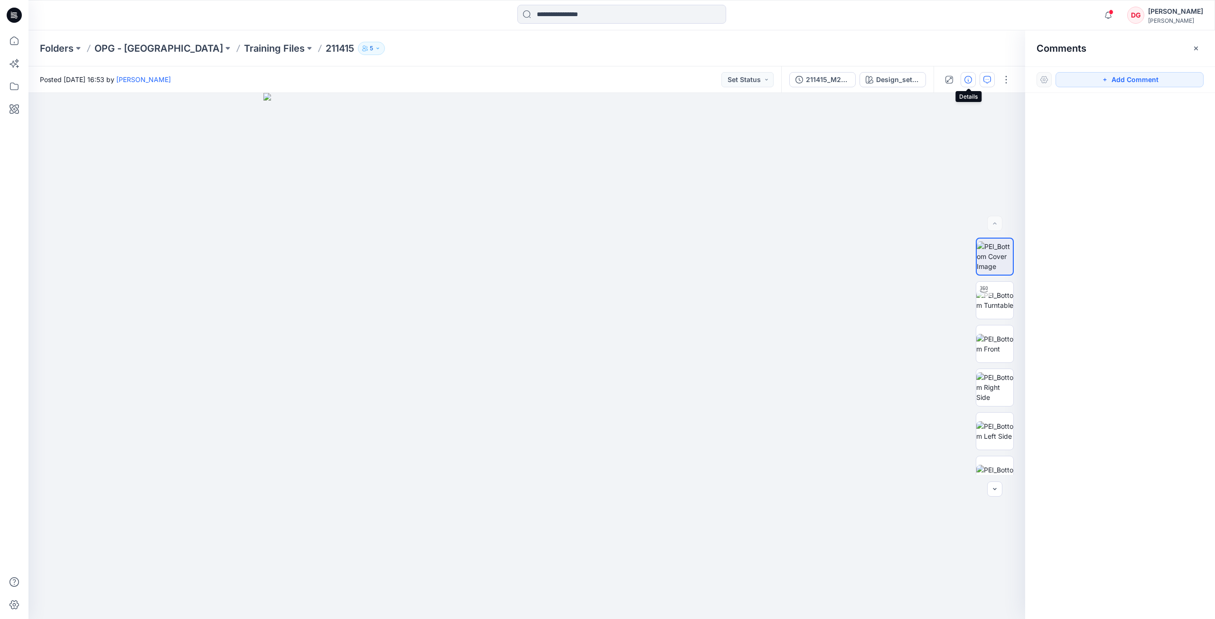
click at [911, 78] on icon "button" at bounding box center [968, 80] width 8 height 8
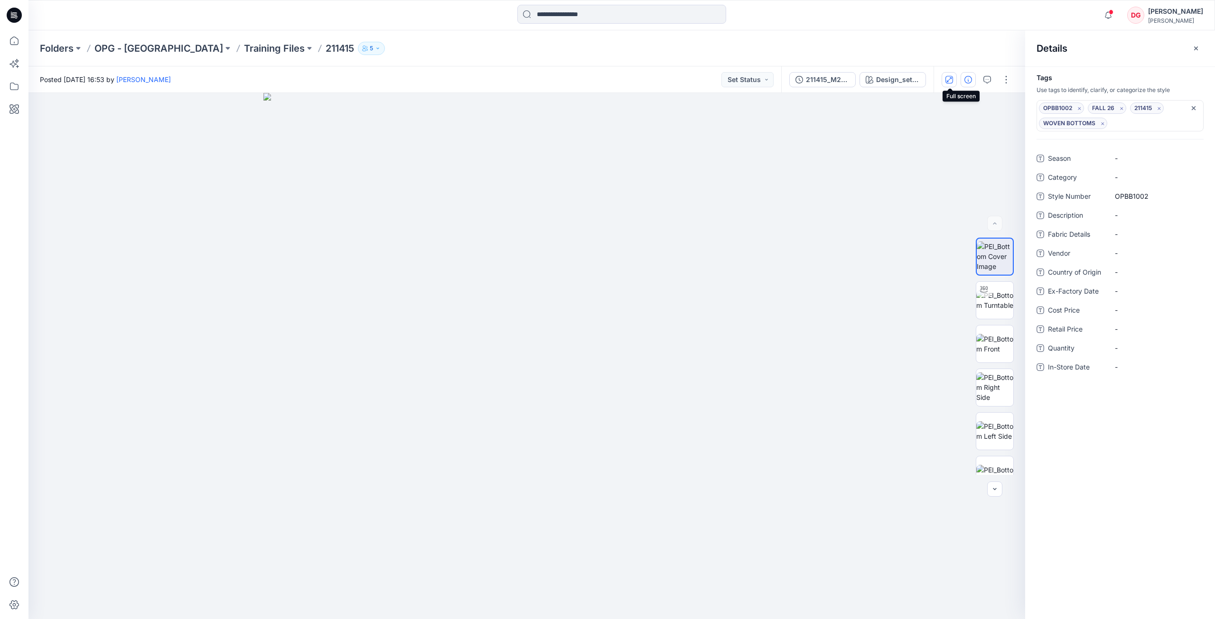
click at [911, 78] on button "button" at bounding box center [948, 79] width 15 height 15
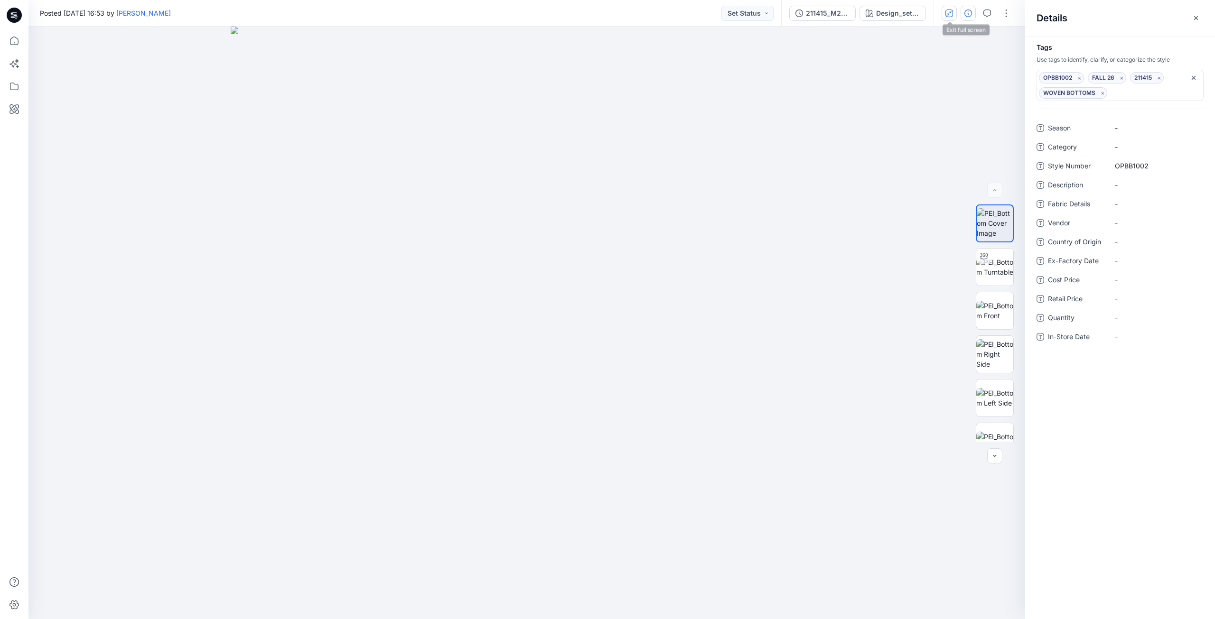
click at [911, 14] on icon "button" at bounding box center [949, 13] width 8 height 8
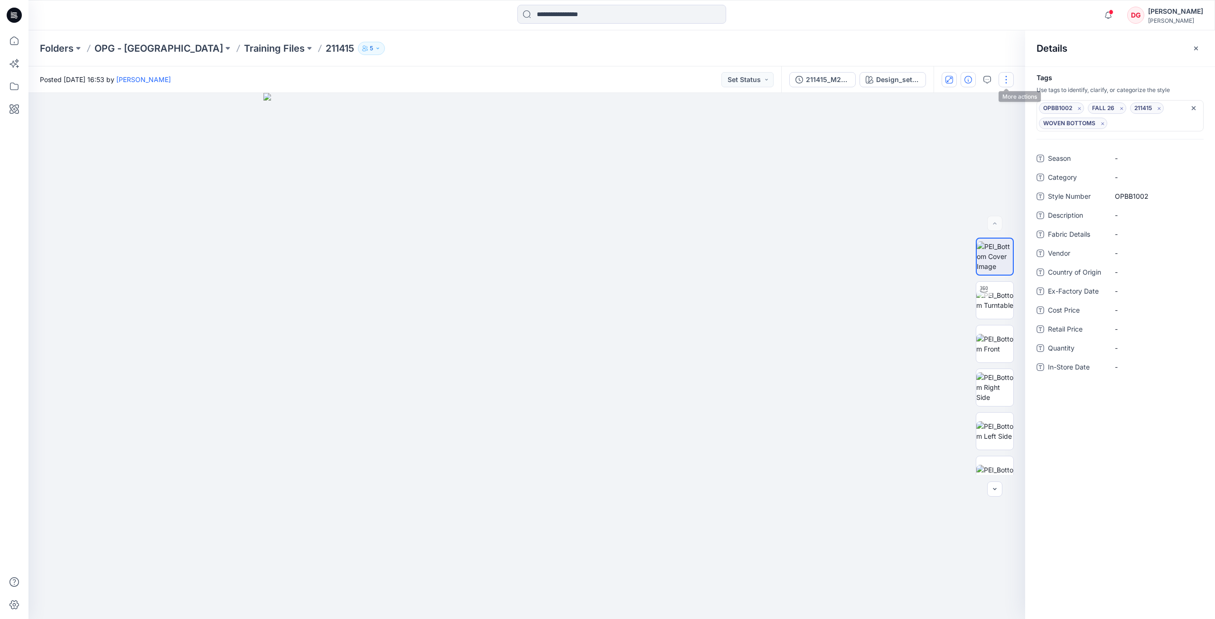
click at [911, 81] on button "button" at bounding box center [1005, 79] width 15 height 15
click at [911, 78] on icon "button" at bounding box center [987, 80] width 8 height 8
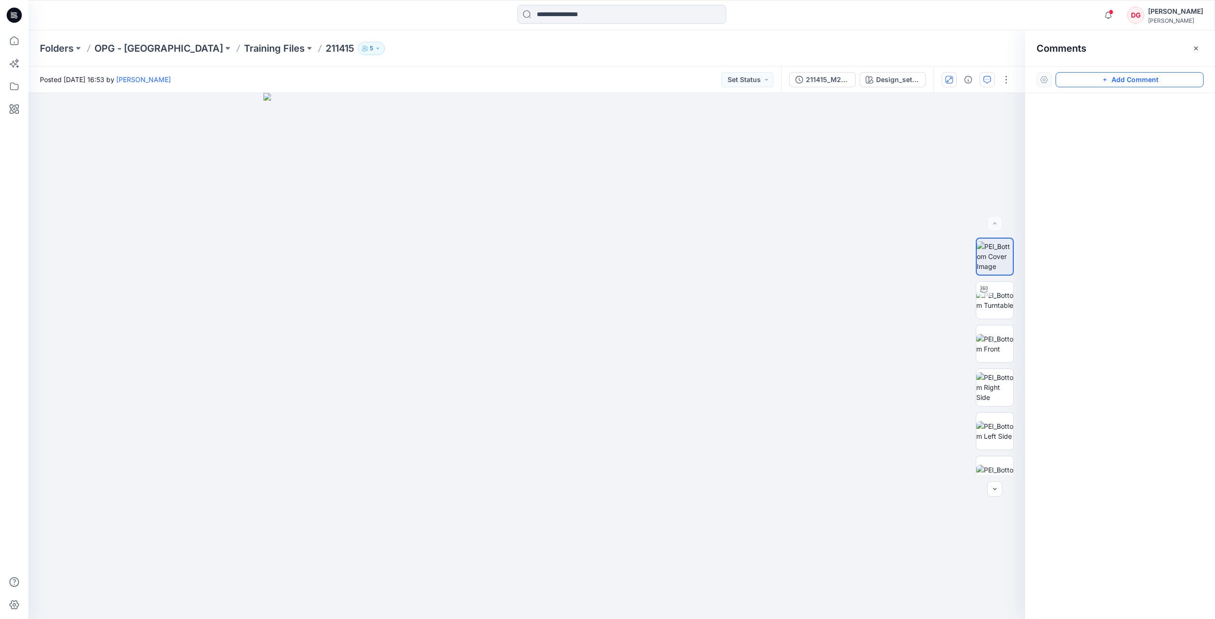
click at [911, 83] on icon "button" at bounding box center [1105, 80] width 8 height 8
click at [911, 345] on img at bounding box center [994, 344] width 37 height 20
click at [911, 373] on img at bounding box center [994, 388] width 37 height 30
drag, startPoint x: 600, startPoint y: 302, endPoint x: 611, endPoint y: 385, distance: 83.8
click at [611, 385] on img at bounding box center [527, 356] width 664 height 526
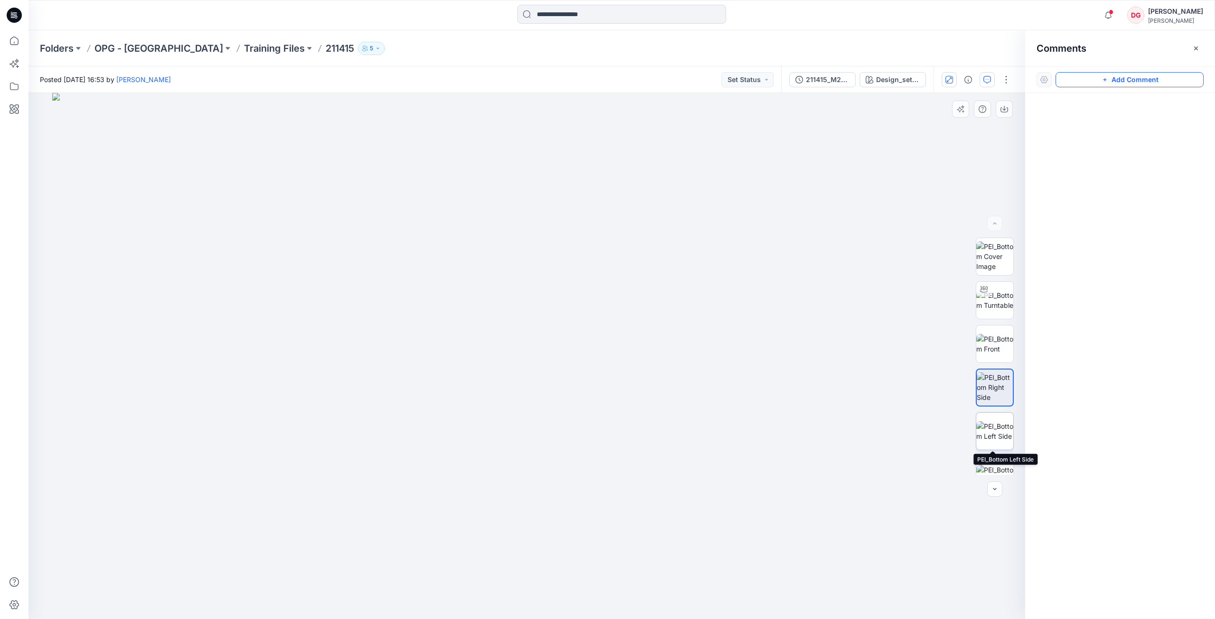
click at [911, 421] on img at bounding box center [994, 431] width 37 height 20
click at [911, 448] on img at bounding box center [994, 475] width 37 height 20
click at [911, 448] on button "button" at bounding box center [994, 489] width 15 height 15
click at [911, 448] on div at bounding box center [994, 489] width 15 height 15
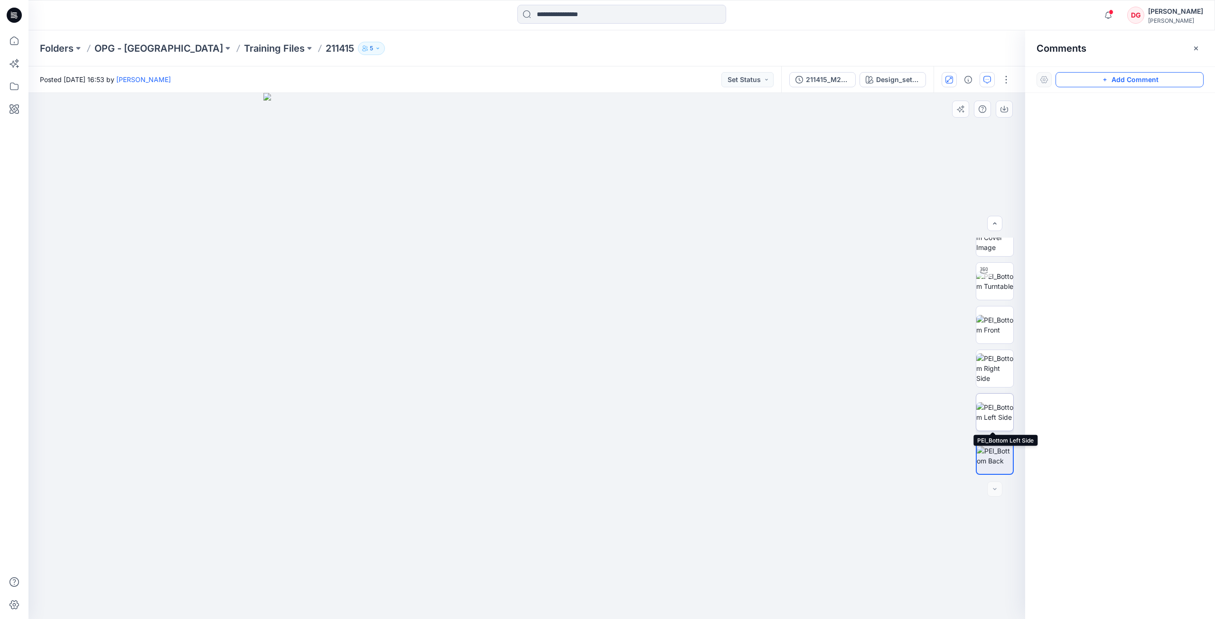
click at [911, 402] on img at bounding box center [994, 412] width 37 height 20
click at [911, 348] on div at bounding box center [995, 356] width 38 height 237
click at [911, 317] on img at bounding box center [994, 325] width 37 height 20
click at [911, 82] on icon "button" at bounding box center [987, 80] width 8 height 8
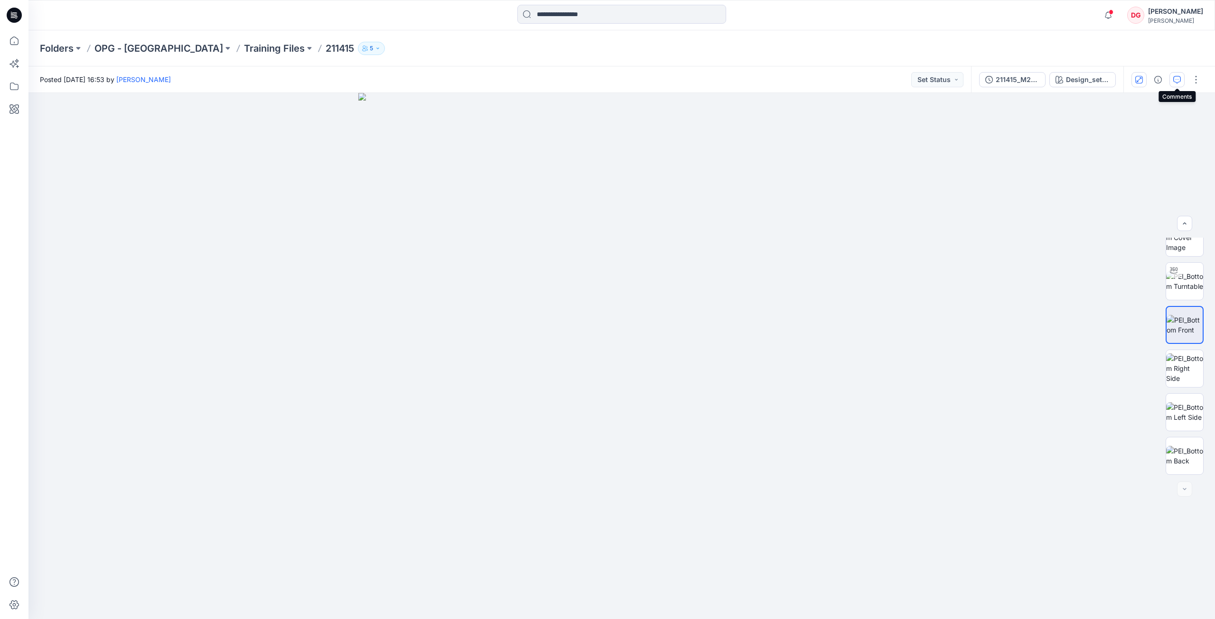
click at [911, 80] on button "button" at bounding box center [1176, 79] width 15 height 15
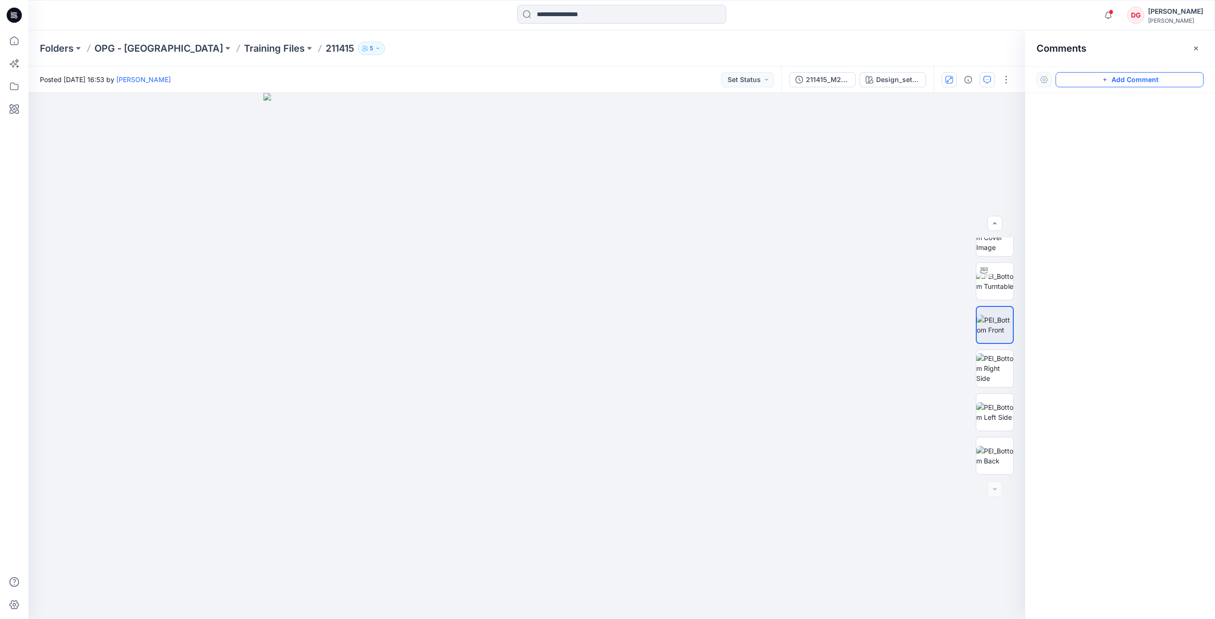
click at [911, 78] on button "Add Comment" at bounding box center [1129, 79] width 148 height 15
click at [542, 140] on div "1" at bounding box center [526, 356] width 997 height 526
type textarea "**********"
click at [659, 196] on button "Post" at bounding box center [663, 202] width 26 height 15
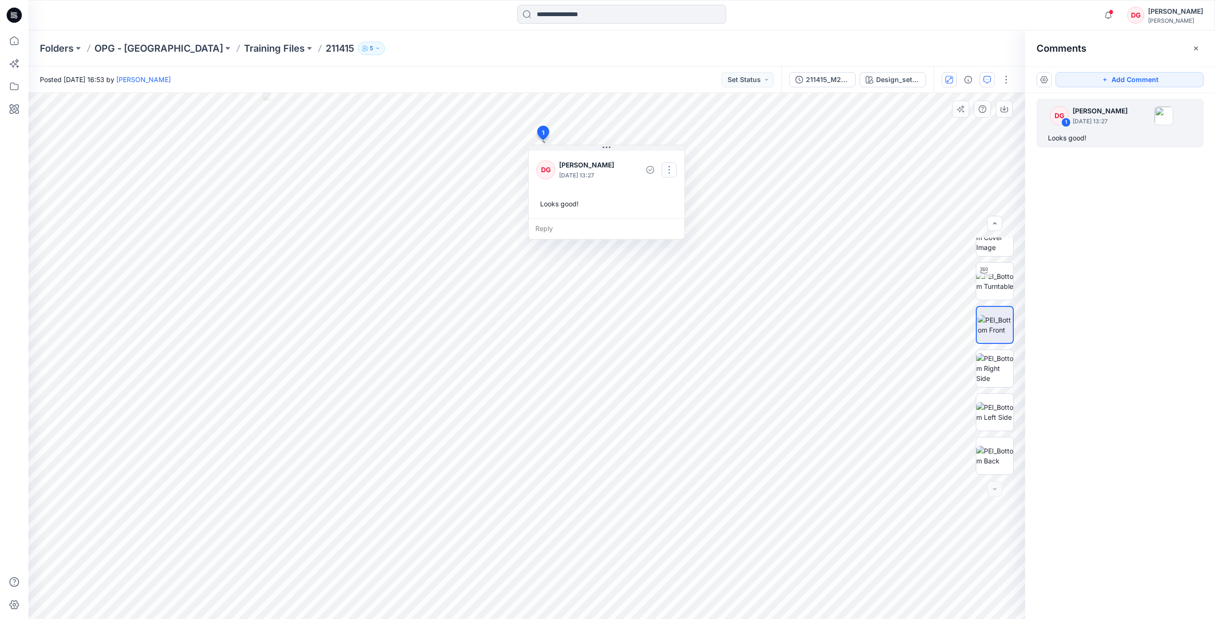
click at [668, 168] on button "button" at bounding box center [669, 169] width 15 height 15
